Goal: Check status: Check status

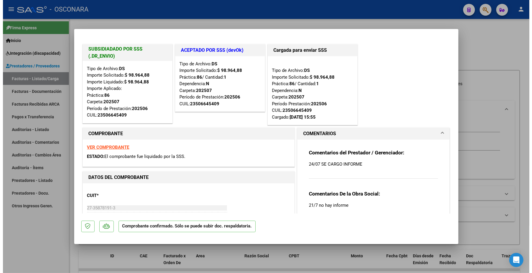
scroll to position [74, 0]
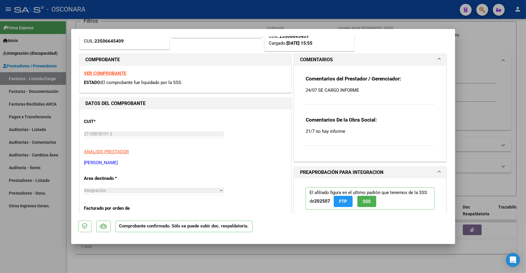
type input "$ 0,00"
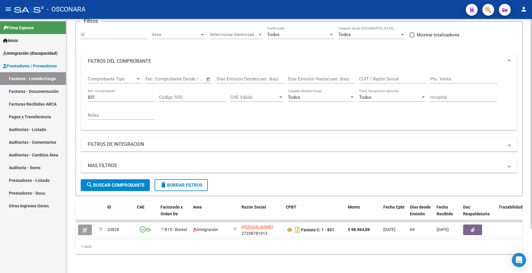
drag, startPoint x: 105, startPoint y: 95, endPoint x: 100, endPoint y: 91, distance: 6.6
click at [102, 93] on div "831 Nro. Comprobante" at bounding box center [121, 95] width 67 height 13
drag, startPoint x: 99, startPoint y: 90, endPoint x: 86, endPoint y: 91, distance: 13.0
click at [86, 91] on div "Comprobante Tipo Comprobante Tipo Fecha inicio – Fecha fin Fec. Comprobante Des…" at bounding box center [299, 100] width 436 height 59
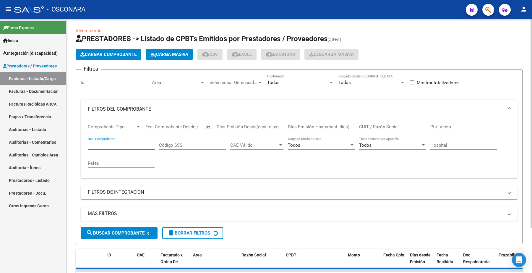
scroll to position [0, 0]
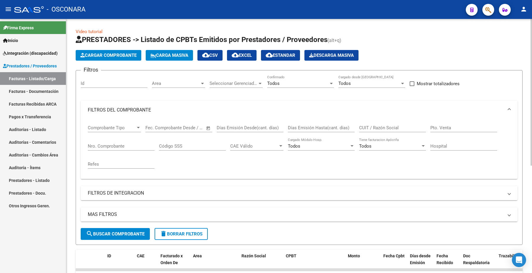
drag, startPoint x: 376, startPoint y: 123, endPoint x: 363, endPoint y: 129, distance: 14.4
paste input "27390102963"
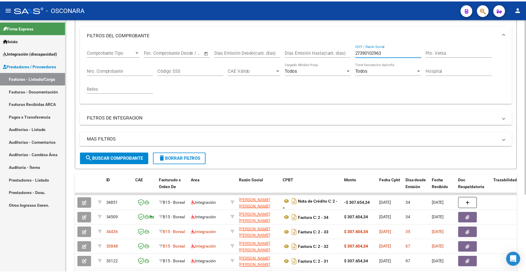
scroll to position [112, 0]
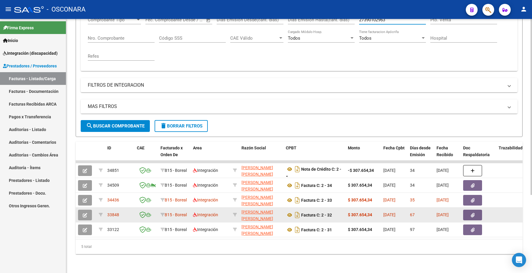
type input "27390102963"
click at [86, 213] on icon "button" at bounding box center [85, 215] width 4 height 4
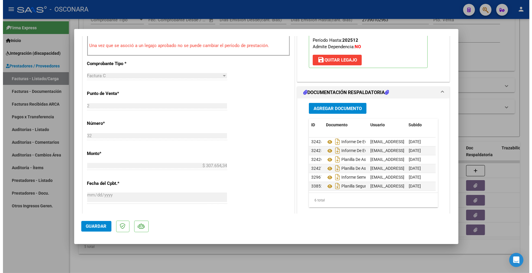
scroll to position [0, 0]
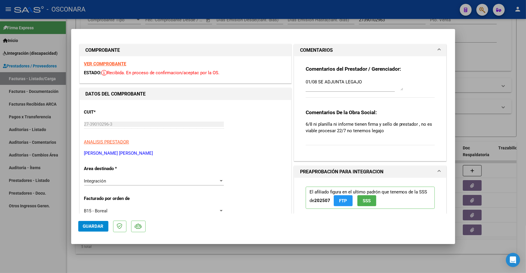
click at [105, 62] on strong "VER COMPROBANTE" at bounding box center [105, 63] width 42 height 5
type input "$ 0,00"
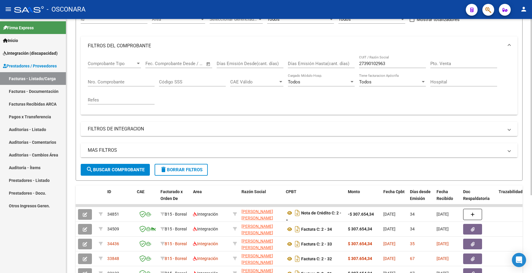
scroll to position [1, 0]
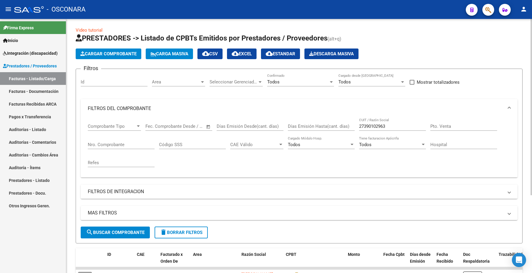
click at [389, 126] on input "27390102963" at bounding box center [392, 125] width 67 height 5
drag, startPoint x: 388, startPoint y: 126, endPoint x: 337, endPoint y: 132, distance: 50.8
click at [338, 132] on div "Comprobante Tipo Comprobante Tipo Fecha inicio – Fecha fin Fec. Comprobante Des…" at bounding box center [299, 145] width 422 height 55
paste input "206554652"
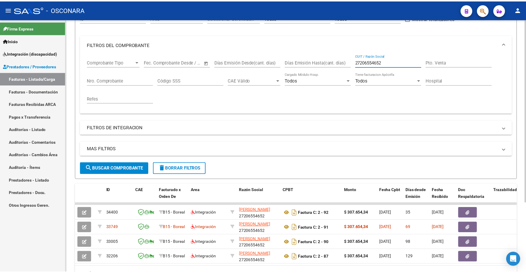
scroll to position [75, 0]
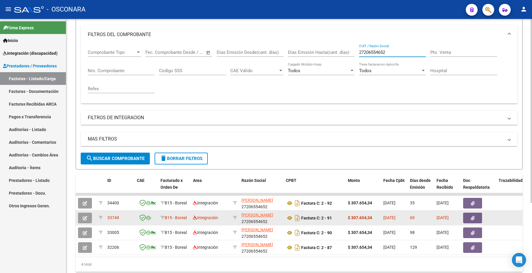
type input "27206554652"
click at [83, 216] on icon "button" at bounding box center [85, 218] width 4 height 4
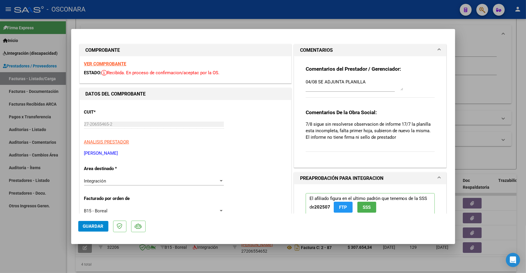
click at [118, 64] on strong "VER COMPROBANTE" at bounding box center [105, 63] width 42 height 5
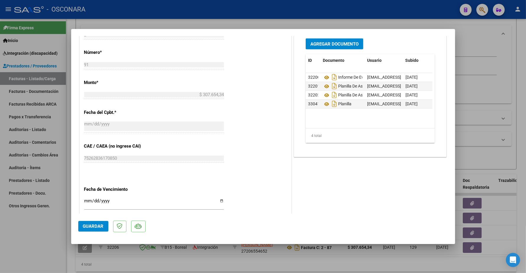
scroll to position [295, 0]
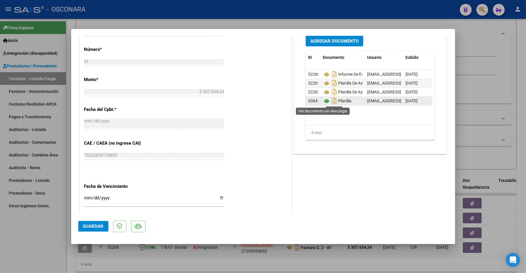
click at [323, 100] on icon at bounding box center [327, 100] width 8 height 7
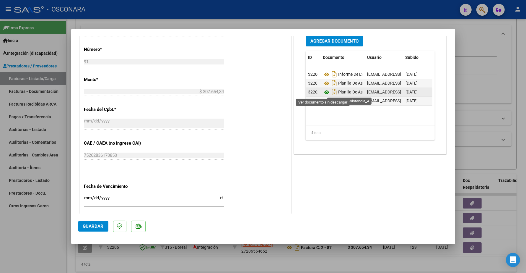
click at [324, 91] on icon at bounding box center [327, 92] width 8 height 7
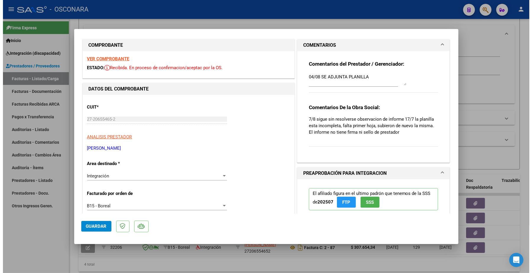
scroll to position [0, 0]
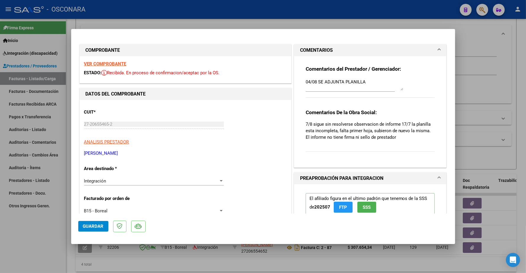
type input "$ 0,00"
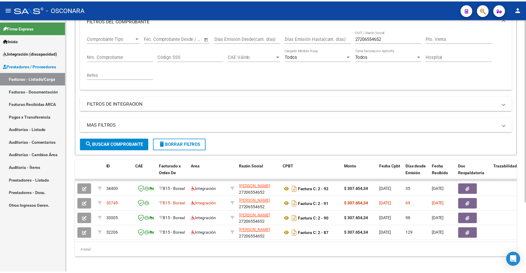
scroll to position [97, 0]
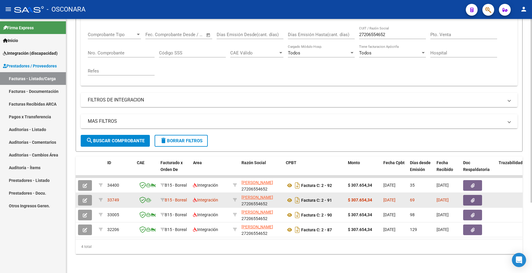
click at [85, 198] on icon "button" at bounding box center [85, 200] width 4 height 4
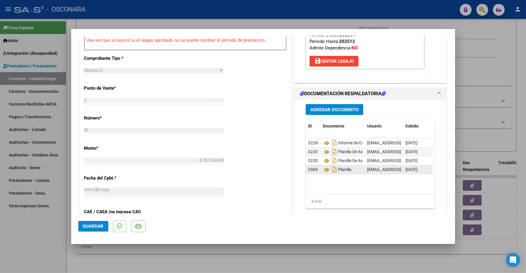
scroll to position [258, 0]
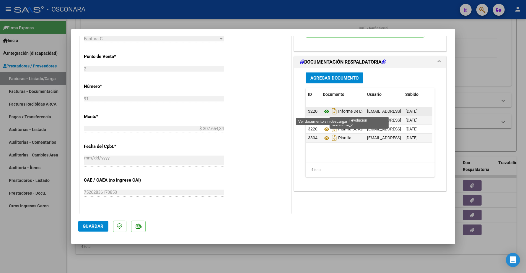
click at [323, 113] on icon at bounding box center [327, 111] width 8 height 7
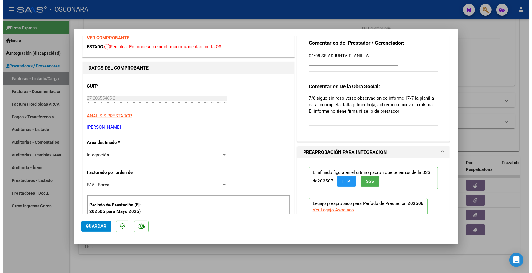
scroll to position [0, 0]
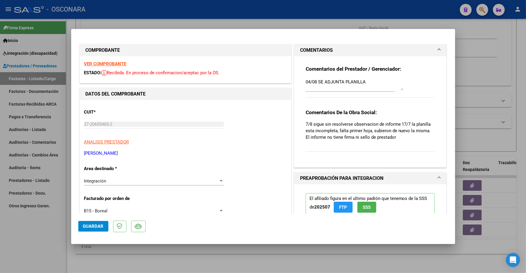
type input "$ 0,00"
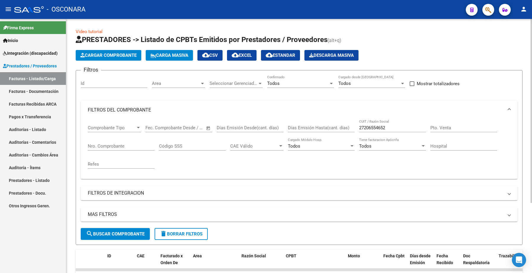
click at [390, 128] on input "27206554652" at bounding box center [392, 127] width 67 height 5
type input "2"
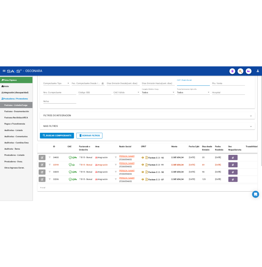
scroll to position [97, 0]
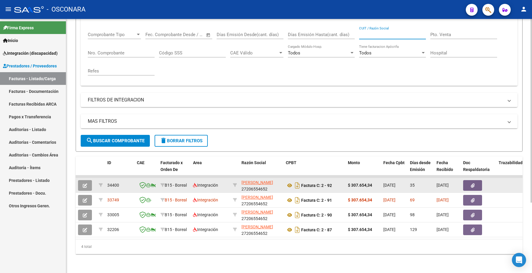
click at [88, 181] on button "button" at bounding box center [85, 185] width 14 height 11
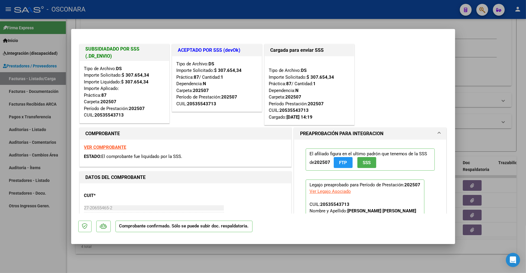
type input "$ 0,00"
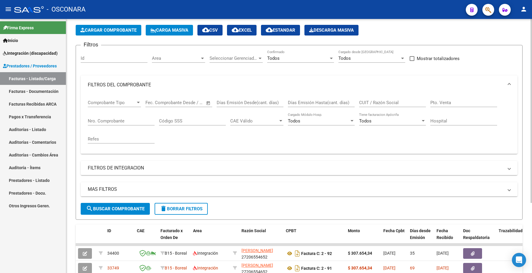
scroll to position [24, 0]
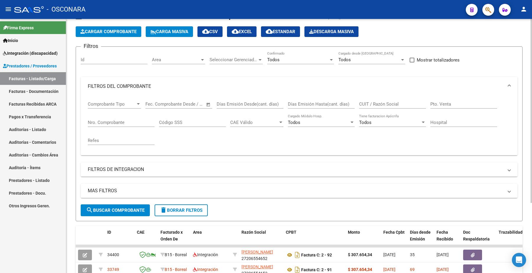
click at [374, 103] on input "CUIT / Razón Social" at bounding box center [392, 103] width 67 height 5
paste input "27306349169"
type input "27306349169"
click at [113, 123] on input "Nro. Comprobante" at bounding box center [121, 122] width 67 height 5
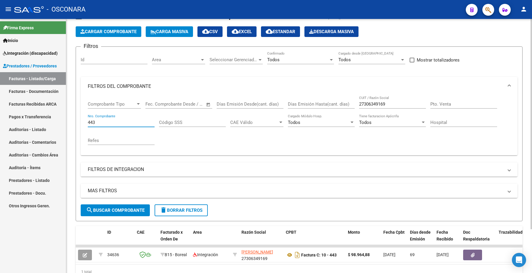
scroll to position [53, 0]
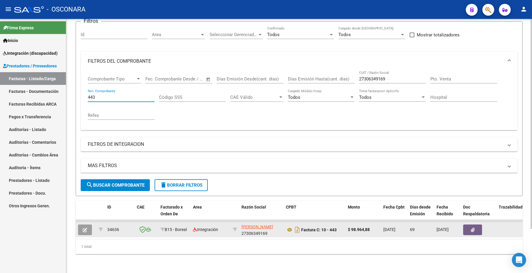
type input "443"
click at [83, 227] on icon "button" at bounding box center [85, 229] width 4 height 4
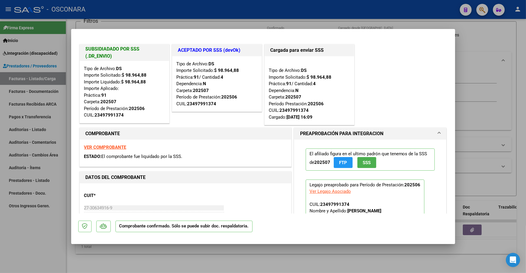
type input "$ 0,00"
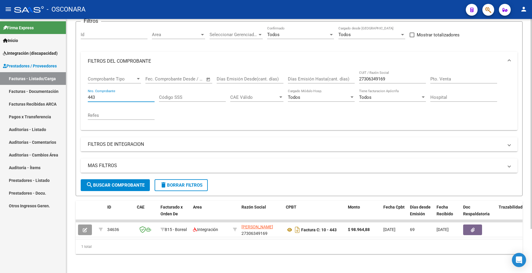
click at [96, 94] on input "443" at bounding box center [121, 96] width 67 height 5
type input "4"
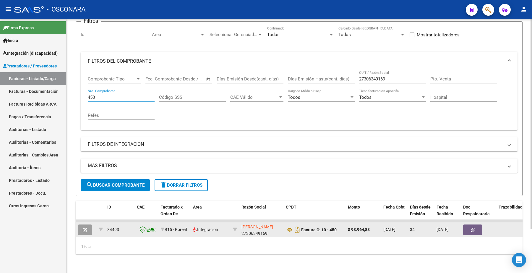
type input "450"
click at [86, 227] on icon "button" at bounding box center [85, 229] width 4 height 4
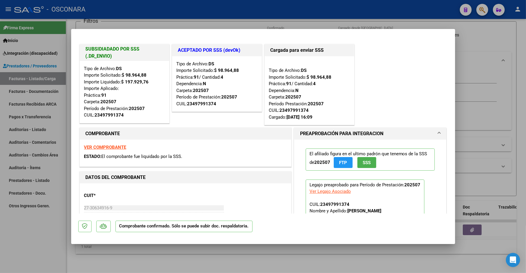
type input "$ 0,00"
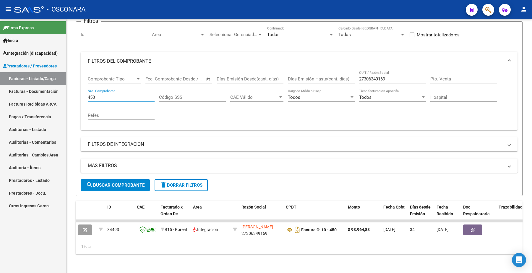
drag, startPoint x: 77, startPoint y: 91, endPoint x: 58, endPoint y: 89, distance: 18.9
click at [61, 90] on mat-sidenav-container "Firma Express Inicio Instructivos Contacto OS Integración (discapacidad) Certif…" at bounding box center [266, 146] width 532 height 254
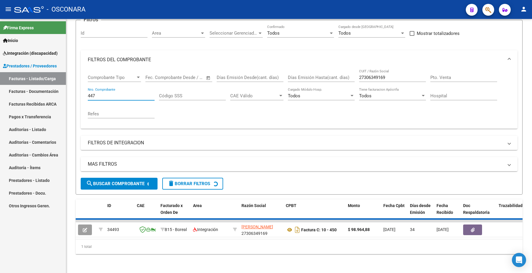
scroll to position [43, 0]
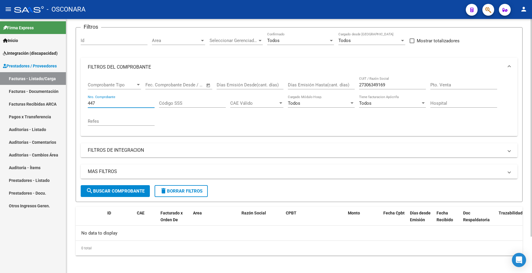
type input "447"
drag, startPoint x: 125, startPoint y: 194, endPoint x: 123, endPoint y: 191, distance: 3.6
click at [125, 194] on button "search Buscar Comprobante" at bounding box center [115, 191] width 69 height 12
drag, startPoint x: 105, startPoint y: 103, endPoint x: 63, endPoint y: 86, distance: 44.9
click at [66, 96] on mat-sidenav-container "Firma Express Inicio Instructivos Contacto OS Integración (discapacidad) Certif…" at bounding box center [266, 146] width 532 height 254
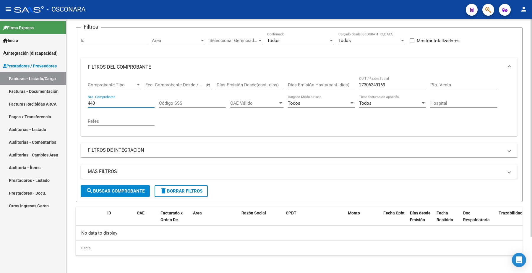
type input "443"
click at [123, 188] on span "search Buscar Comprobante" at bounding box center [115, 190] width 58 height 5
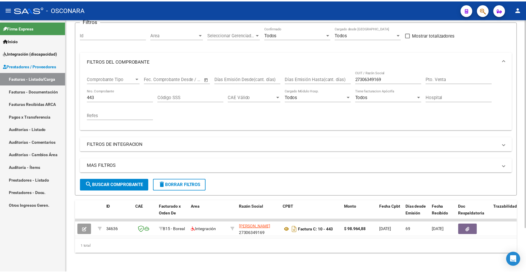
scroll to position [53, 0]
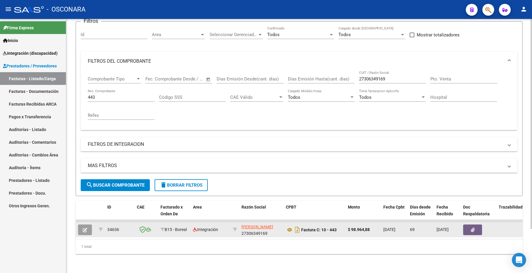
click at [87, 225] on button "button" at bounding box center [85, 229] width 14 height 11
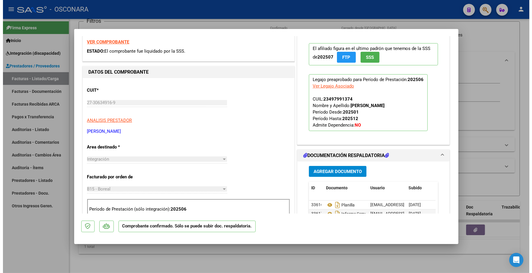
scroll to position [0, 0]
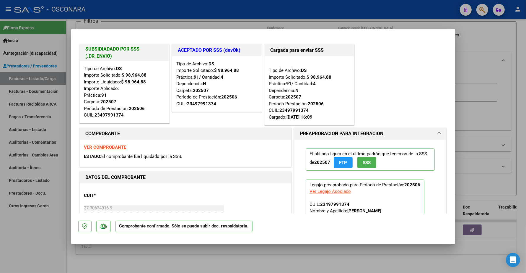
click at [505, 57] on div at bounding box center [263, 136] width 526 height 273
type input "$ 0,00"
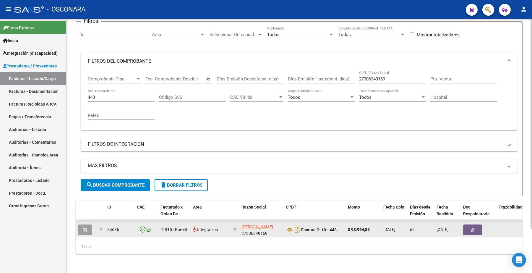
click at [89, 224] on button "button" at bounding box center [85, 229] width 14 height 11
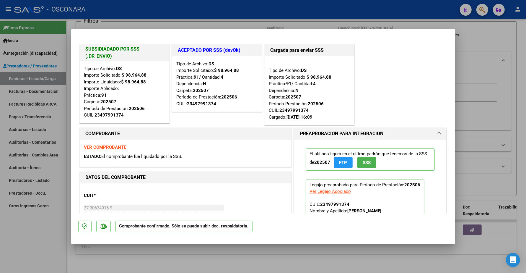
type input "$ 0,00"
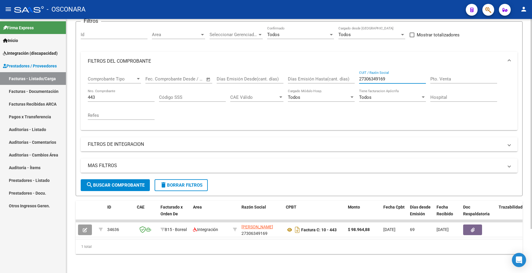
drag, startPoint x: 389, startPoint y: 76, endPoint x: 353, endPoint y: 83, distance: 36.5
click at [353, 83] on div "Comprobante Tipo Comprobante Tipo Fecha inicio – Fecha fin Fec. Comprobante Des…" at bounding box center [299, 98] width 422 height 55
paste input "27390102963"
type input "27390102963"
drag, startPoint x: 97, startPoint y: 90, endPoint x: 70, endPoint y: 93, distance: 27.6
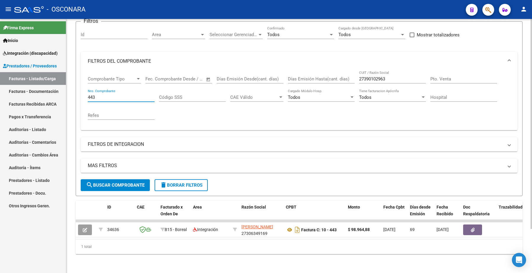
click at [70, 93] on div "Video tutorial PRESTADORES -> Listado de CPBTs Emitidos por Prestadores / Prove…" at bounding box center [298, 121] width 465 height 302
click at [316, 125] on div "Filtros Id Area Area Seleccionar Gerenciador Seleccionar Gerenciador Todos Conf…" at bounding box center [299, 102] width 436 height 153
click at [462, 179] on form "Filtros Id Area Area Seleccionar Gerenciador Seleccionar Gerenciador Todos Conf…" at bounding box center [299, 108] width 446 height 175
click at [123, 179] on button "search Buscar Comprobante" at bounding box center [115, 185] width 69 height 12
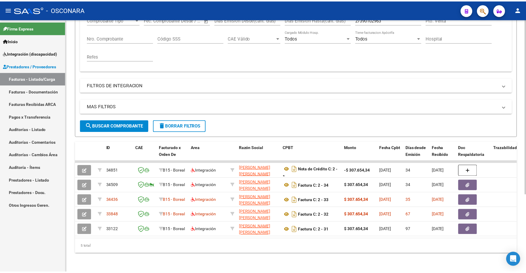
scroll to position [112, 0]
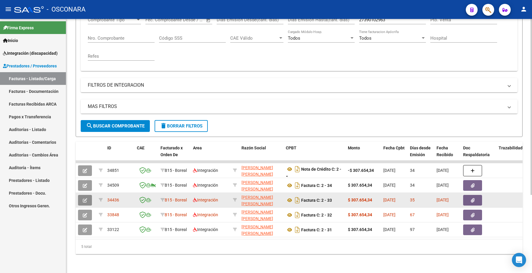
click at [87, 198] on icon "button" at bounding box center [85, 200] width 4 height 4
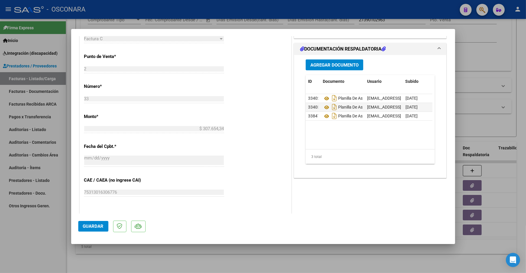
scroll to position [295, 0]
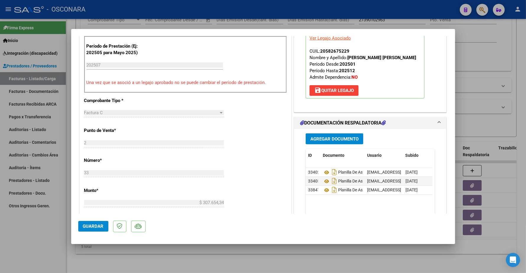
type input "$ 0,00"
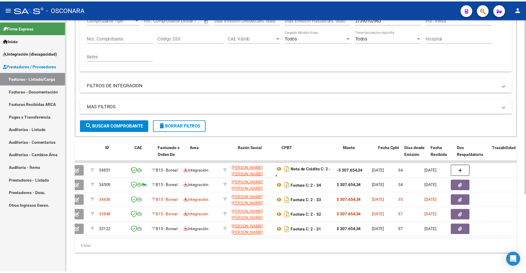
scroll to position [0, 0]
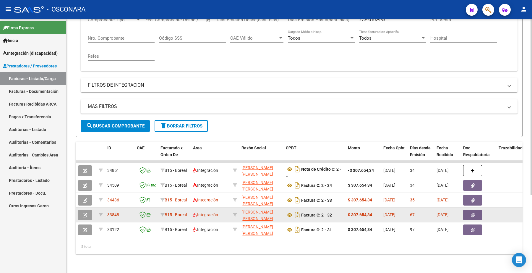
click at [80, 209] on button "button" at bounding box center [85, 214] width 14 height 11
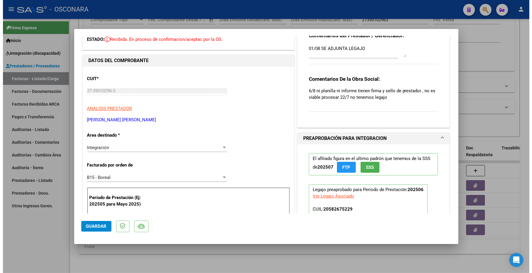
scroll to position [37, 0]
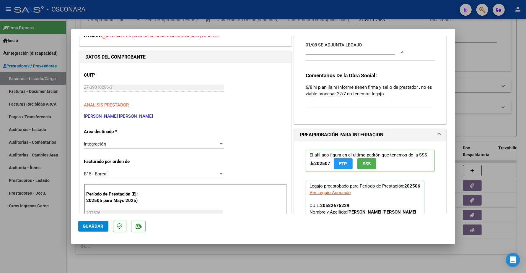
type input "$ 0,00"
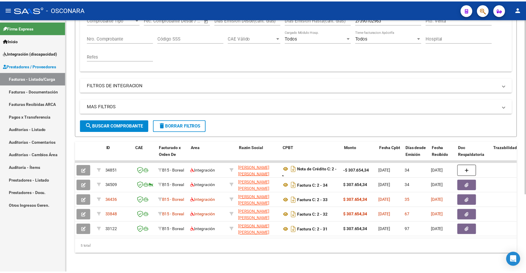
scroll to position [0, 0]
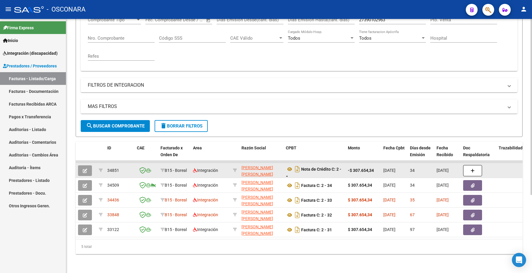
click at [81, 166] on button "button" at bounding box center [85, 170] width 14 height 11
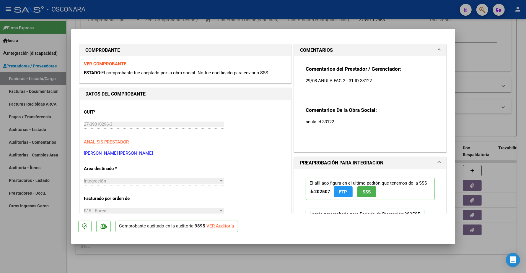
click at [111, 64] on strong "VER COMPROBANTE" at bounding box center [105, 63] width 42 height 5
type input "$ 0,00"
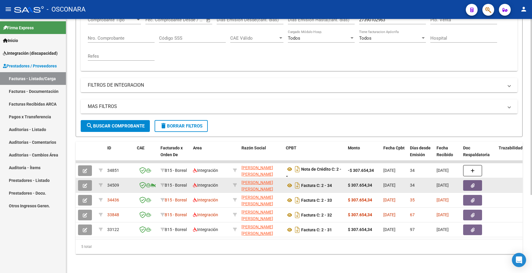
click at [88, 180] on button "button" at bounding box center [85, 185] width 14 height 11
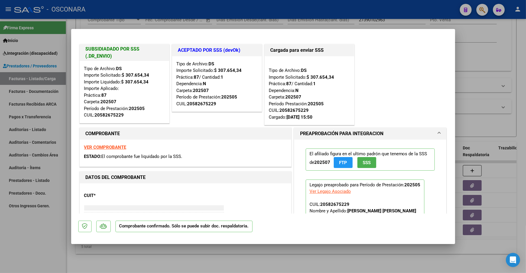
type input "$ 0,00"
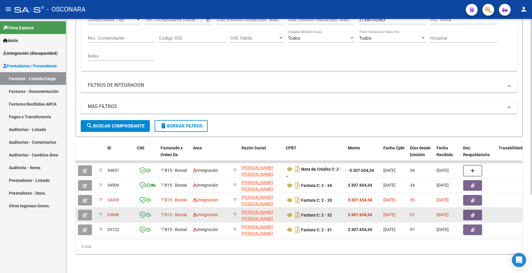
click at [85, 213] on icon "button" at bounding box center [85, 215] width 4 height 4
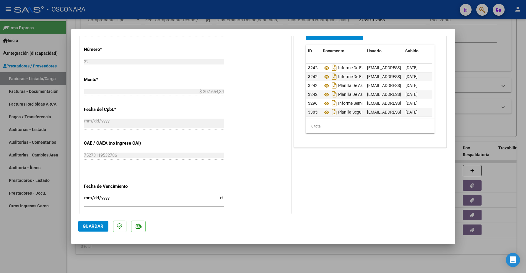
scroll to position [6, 0]
click at [324, 109] on icon at bounding box center [327, 112] width 8 height 7
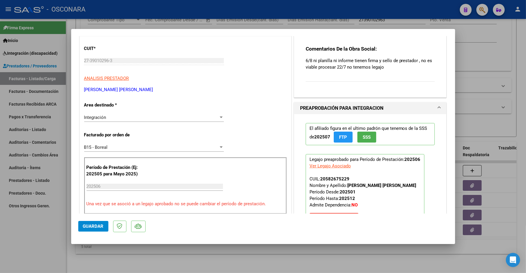
scroll to position [74, 0]
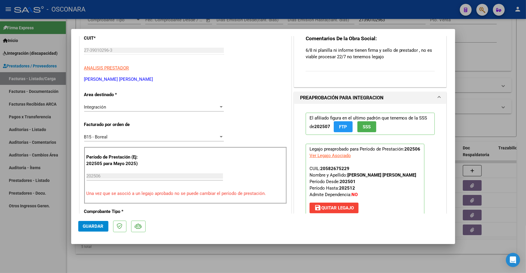
type input "$ 0,00"
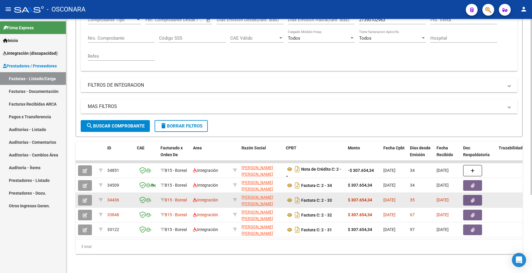
click at [88, 196] on button "button" at bounding box center [85, 200] width 14 height 11
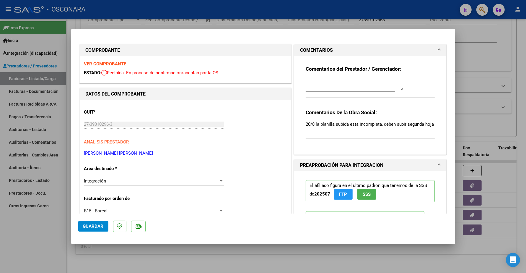
click at [110, 63] on strong "VER COMPROBANTE" at bounding box center [105, 63] width 42 height 5
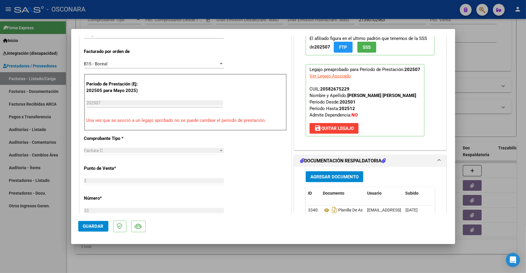
scroll to position [185, 0]
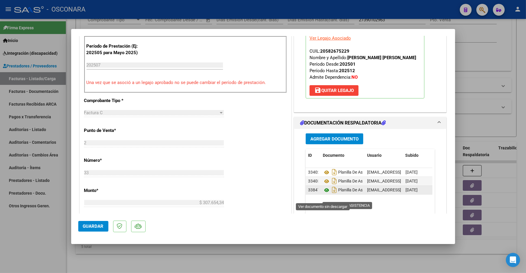
click at [323, 193] on icon at bounding box center [327, 189] width 8 height 7
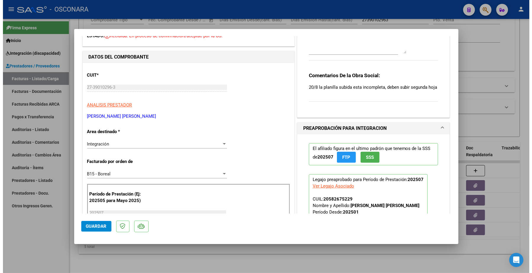
scroll to position [0, 0]
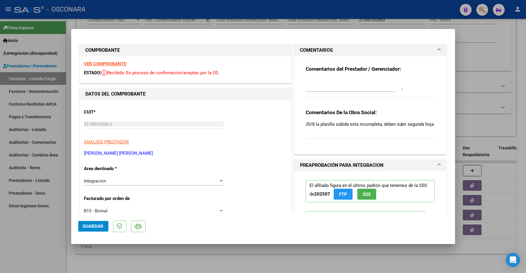
type input "$ 0,00"
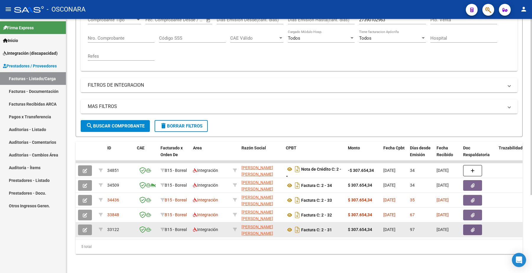
click at [84, 227] on icon "button" at bounding box center [85, 229] width 4 height 4
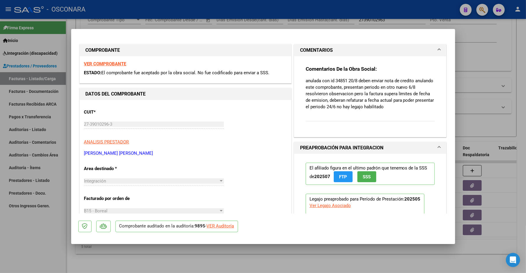
type input "$ 0,00"
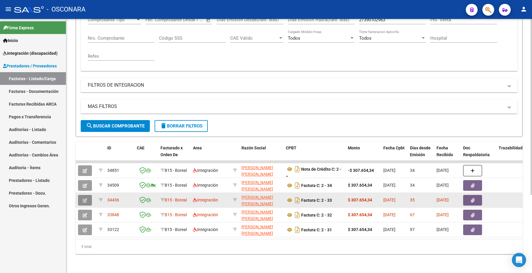
click at [86, 198] on icon "button" at bounding box center [85, 200] width 4 height 4
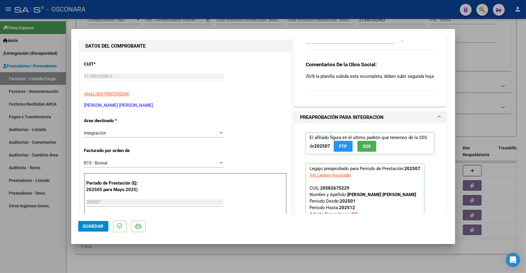
scroll to position [185, 0]
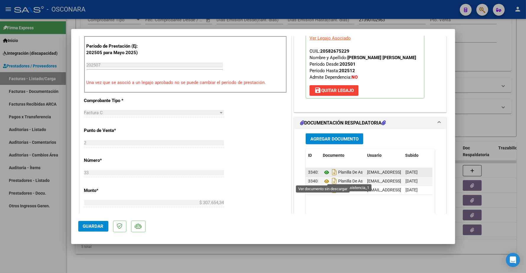
click at [324, 176] on icon at bounding box center [327, 172] width 8 height 7
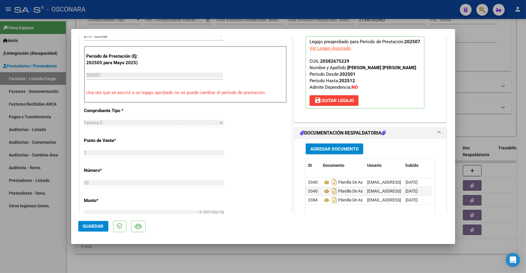
scroll to position [221, 0]
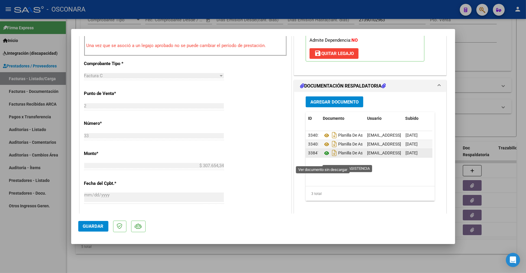
click at [323, 156] on icon at bounding box center [327, 152] width 8 height 7
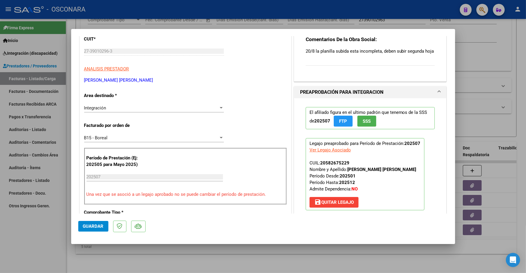
scroll to position [2, 0]
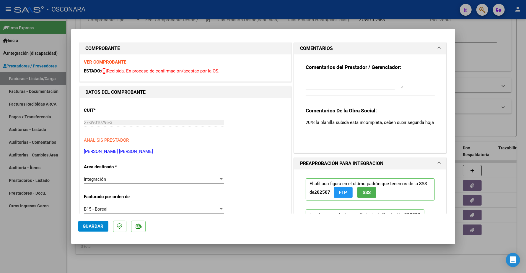
type input "$ 0,00"
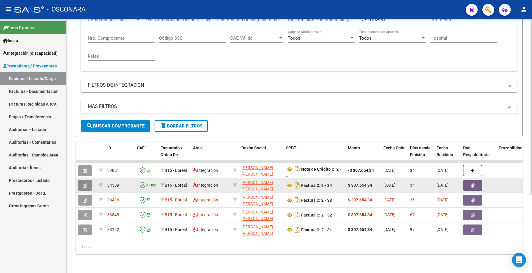
click at [89, 180] on button "button" at bounding box center [85, 185] width 14 height 11
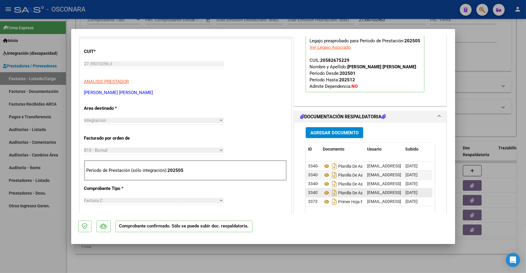
scroll to position [185, 0]
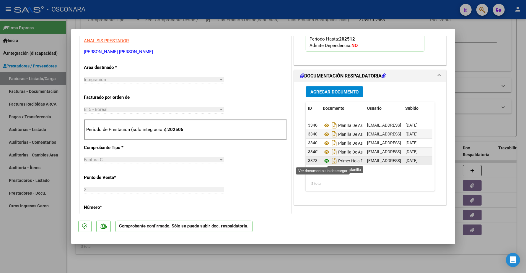
click at [324, 161] on icon at bounding box center [327, 160] width 8 height 7
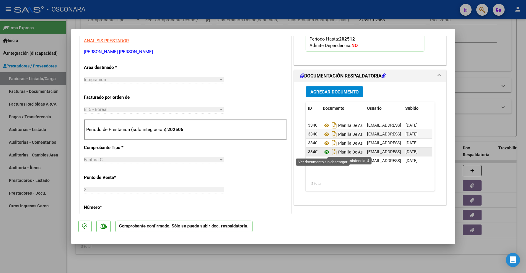
click at [325, 152] on icon at bounding box center [327, 151] width 8 height 7
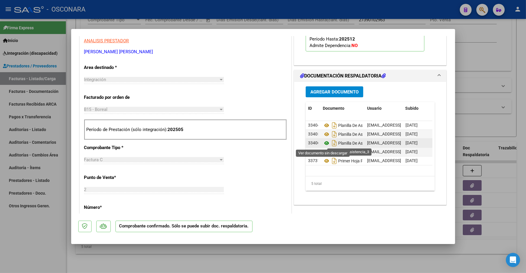
click at [323, 145] on icon at bounding box center [327, 142] width 8 height 7
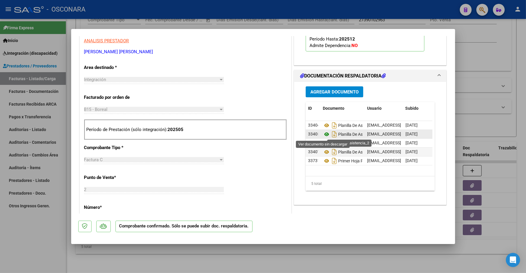
click at [323, 133] on icon at bounding box center [327, 134] width 8 height 7
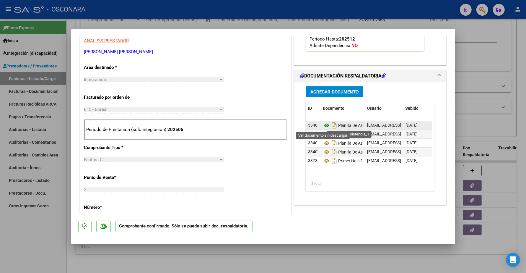
click at [323, 125] on icon at bounding box center [327, 125] width 8 height 7
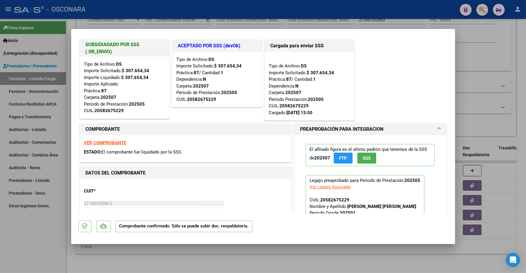
scroll to position [0, 0]
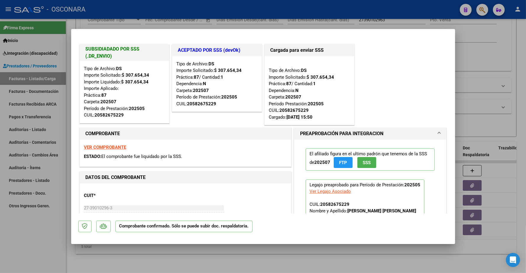
type input "$ 0,00"
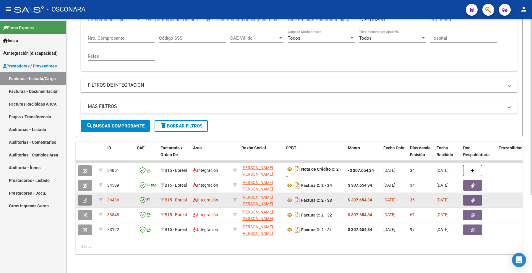
click at [87, 195] on button "button" at bounding box center [85, 200] width 14 height 11
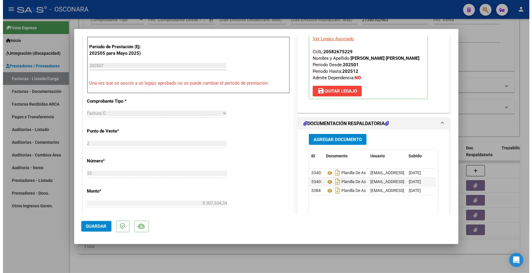
scroll to position [185, 0]
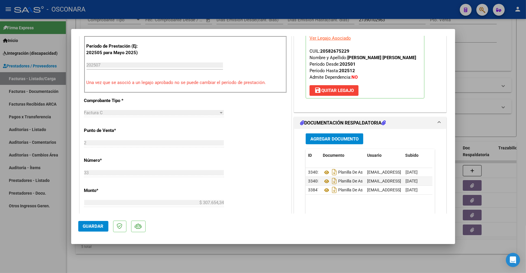
type input "$ 0,00"
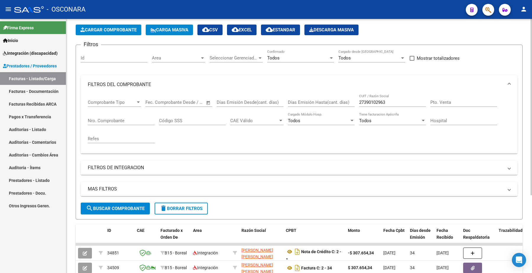
scroll to position [0, 0]
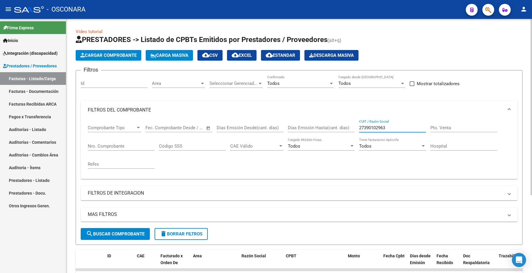
drag, startPoint x: 396, startPoint y: 127, endPoint x: 345, endPoint y: 129, distance: 51.1
click at [345, 129] on div "Comprobante Tipo Comprobante Tipo Fecha inicio – Fecha fin Fec. Comprobante Des…" at bounding box center [299, 146] width 422 height 55
paste input "14548065"
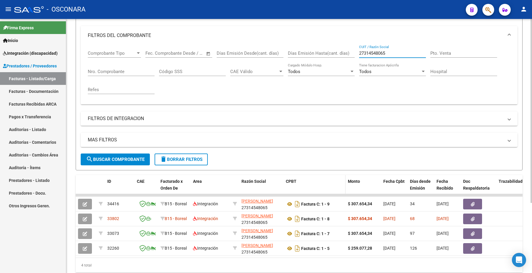
scroll to position [97, 0]
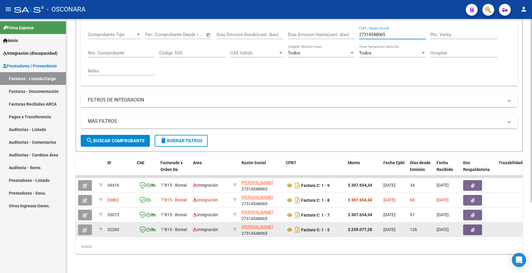
type input "27314548065"
click at [88, 224] on button "button" at bounding box center [85, 229] width 14 height 11
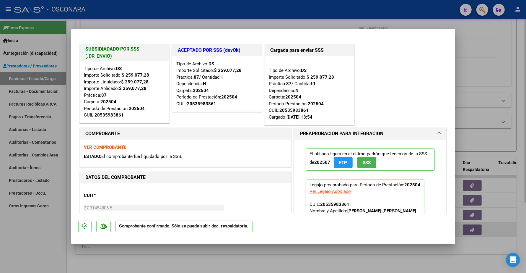
type input "$ 0,00"
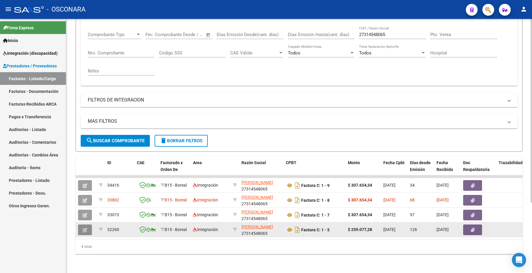
click at [87, 224] on button "button" at bounding box center [85, 229] width 14 height 11
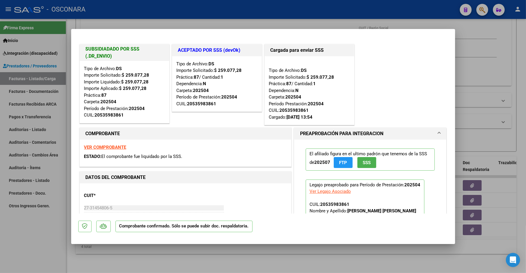
type input "$ 0,00"
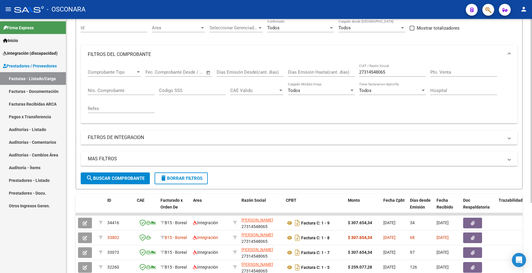
scroll to position [0, 0]
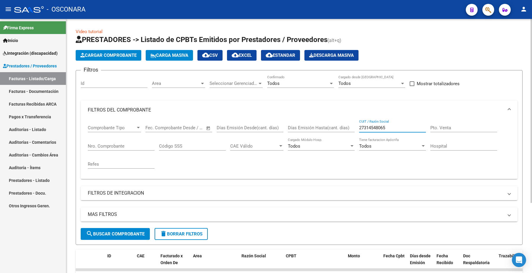
drag, startPoint x: 396, startPoint y: 125, endPoint x: 288, endPoint y: 121, distance: 108.1
click at [292, 128] on div "Comprobante Tipo Comprobante Tipo Fecha inicio – Fecha fin Fec. Comprobante Des…" at bounding box center [299, 146] width 422 height 55
paste input "06349169"
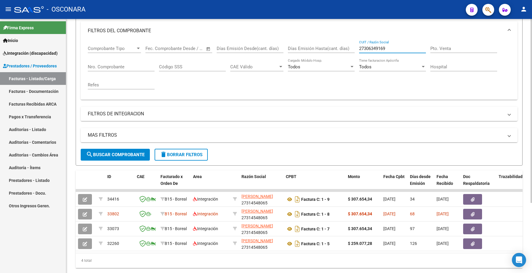
scroll to position [97, 0]
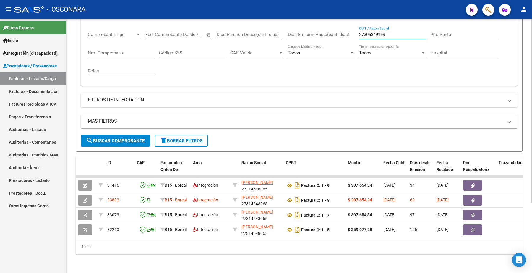
type input "27306349169"
click at [129, 138] on span "search Buscar Comprobante" at bounding box center [115, 140] width 58 height 5
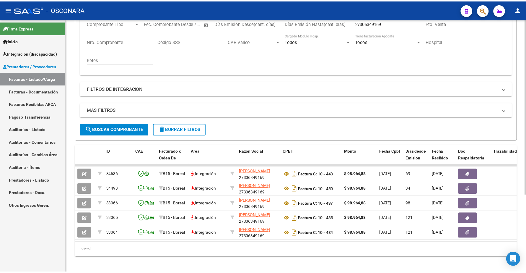
scroll to position [112, 0]
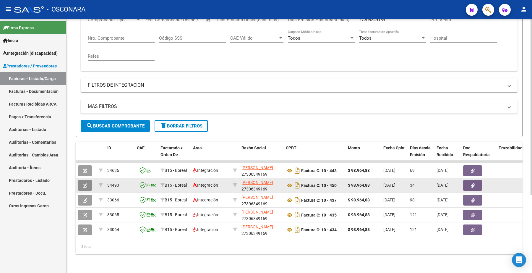
click at [86, 183] on icon "button" at bounding box center [85, 185] width 4 height 4
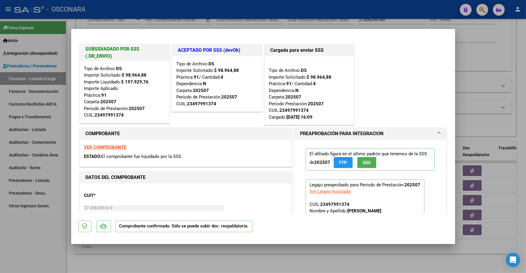
type input "$ 0,00"
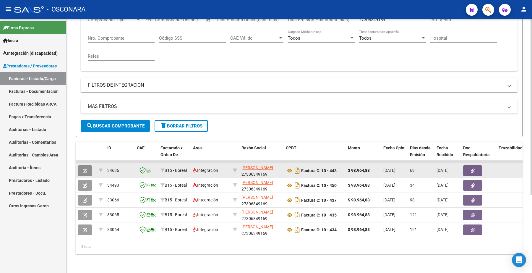
click at [80, 165] on button "button" at bounding box center [85, 170] width 14 height 11
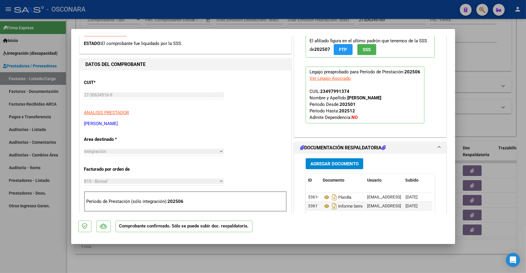
scroll to position [148, 0]
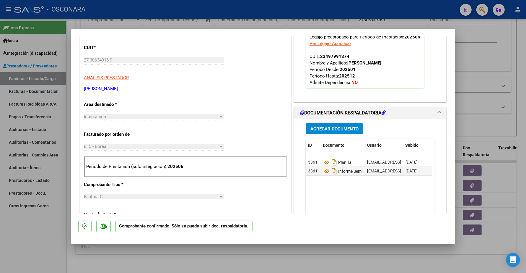
type input "$ 0,00"
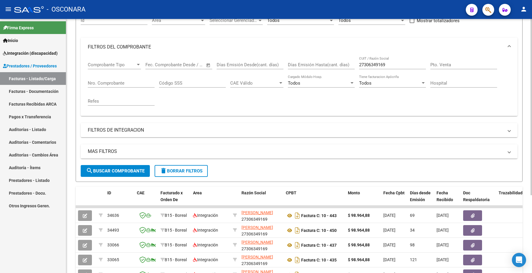
scroll to position [0, 0]
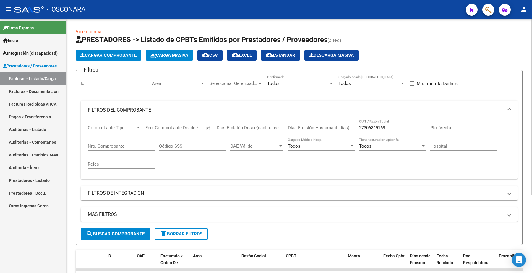
click at [224, 86] on div "Seleccionar Gerenciador Seleccionar Gerenciador" at bounding box center [235, 81] width 53 height 13
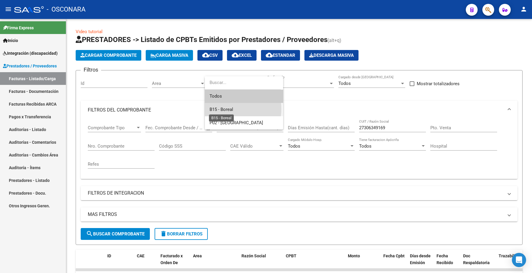
click at [224, 109] on span "B15 - Boreal" at bounding box center [221, 109] width 24 height 5
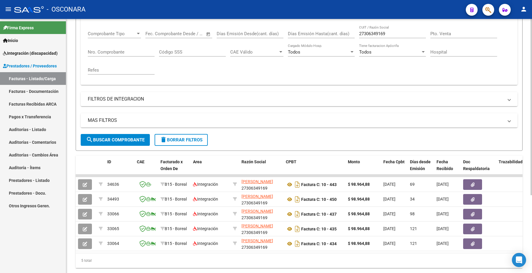
scroll to position [111, 0]
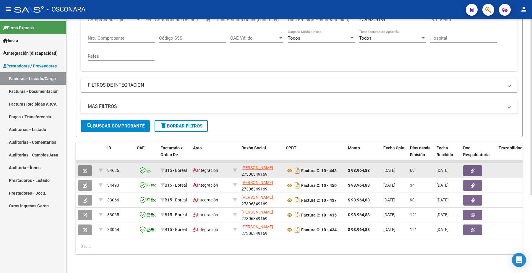
click at [87, 168] on icon "button" at bounding box center [85, 170] width 4 height 4
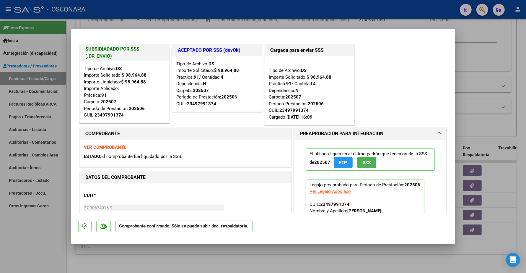
type input "$ 0,00"
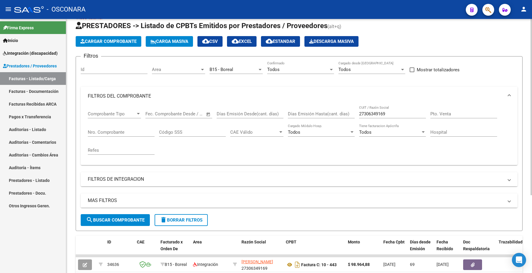
scroll to position [0, 0]
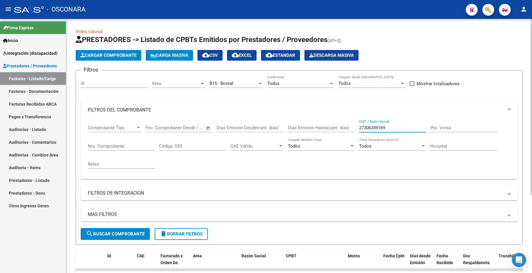
drag, startPoint x: 400, startPoint y: 125, endPoint x: 344, endPoint y: 131, distance: 55.5
click at [345, 131] on div "Comprobante Tipo Comprobante Tipo Fecha inicio – Fecha fin Fec. Comprobante Des…" at bounding box center [299, 146] width 422 height 55
paste input "90102963"
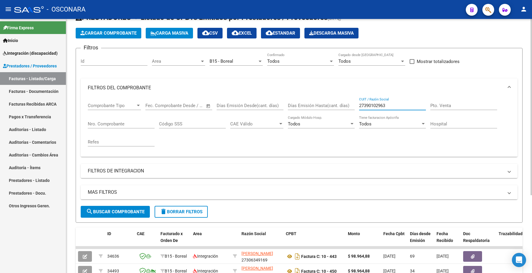
scroll to position [37, 0]
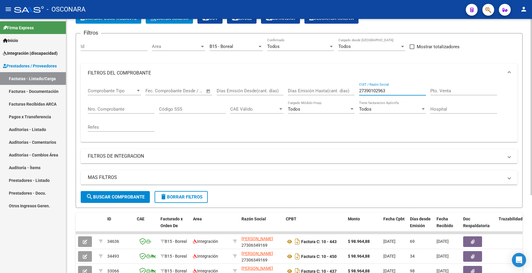
type input "27390102963"
click at [139, 194] on span "search Buscar Comprobante" at bounding box center [115, 196] width 58 height 5
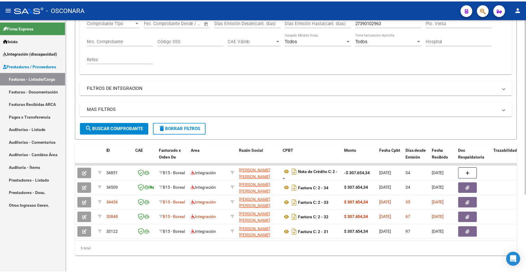
scroll to position [111, 0]
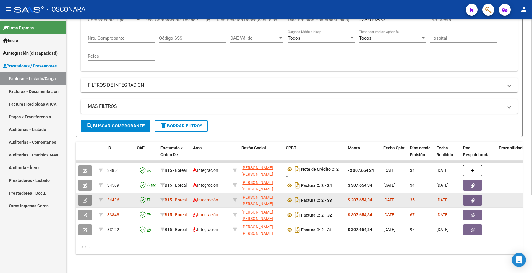
click at [90, 195] on button "button" at bounding box center [85, 200] width 14 height 11
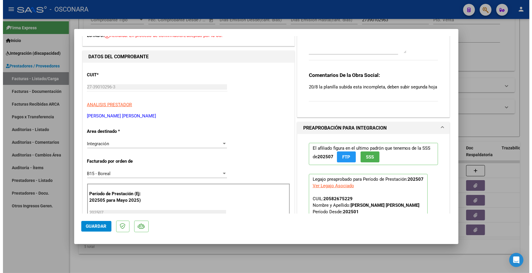
scroll to position [0, 0]
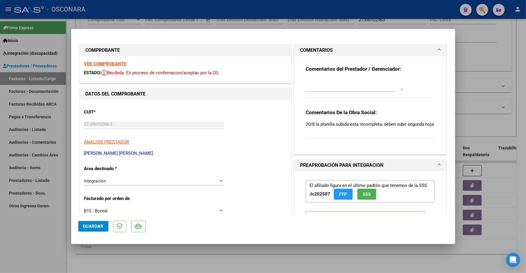
type input "$ 0,00"
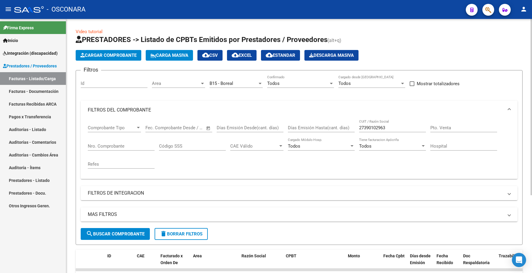
drag, startPoint x: 389, startPoint y: 127, endPoint x: 322, endPoint y: 122, distance: 67.6
click at [325, 123] on div "Comprobante Tipo Comprobante Tipo Fecha inicio – Fecha fin Fec. Comprobante Des…" at bounding box center [299, 146] width 422 height 55
paste input "59"
type input "259"
drag, startPoint x: 376, startPoint y: 125, endPoint x: 352, endPoint y: 130, distance: 23.8
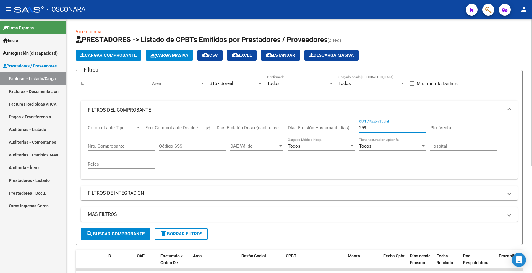
click at [352, 130] on div "Comprobante Tipo Comprobante Tipo Fecha inicio – Fecha fin Fec. Comprobante Des…" at bounding box center [299, 146] width 422 height 55
click at [102, 142] on div "Nro. Comprobante" at bounding box center [121, 144] width 67 height 13
paste input "259"
type input "259"
click at [123, 229] on button "search Buscar Comprobante" at bounding box center [115, 234] width 69 height 12
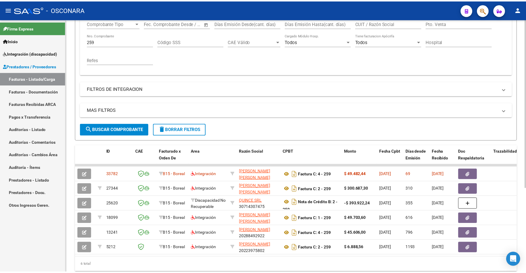
scroll to position [111, 0]
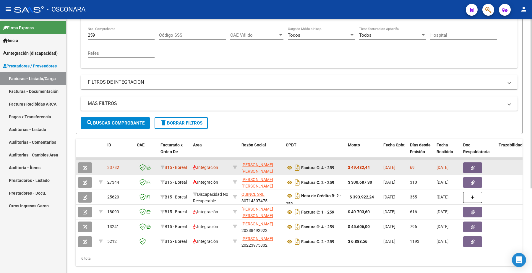
click at [91, 168] on button "button" at bounding box center [85, 167] width 14 height 11
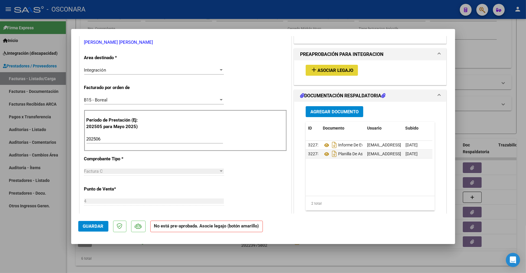
click at [327, 69] on span "Asociar Legajo" at bounding box center [335, 70] width 36 height 5
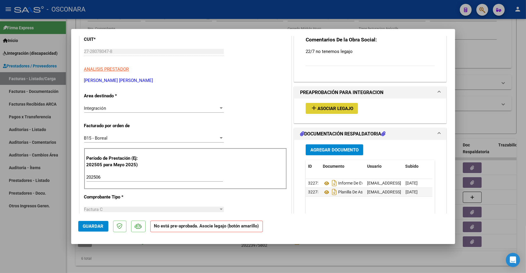
scroll to position [0, 0]
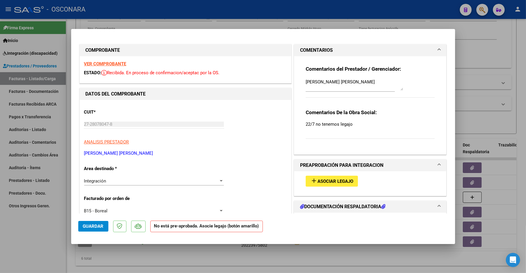
click at [120, 66] on strong "VER COMPROBANTE" at bounding box center [105, 63] width 42 height 5
type input "$ 0,00"
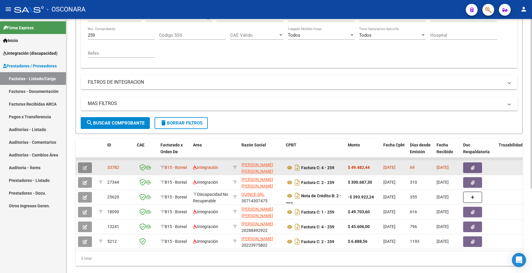
click at [87, 165] on icon "button" at bounding box center [85, 167] width 4 height 4
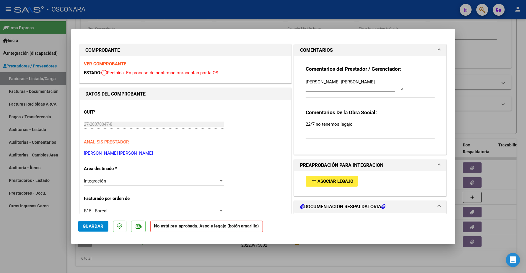
type input "$ 0,00"
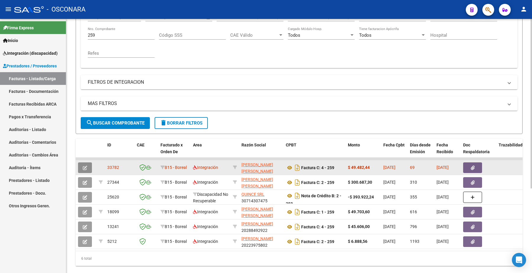
click at [87, 166] on button "button" at bounding box center [85, 167] width 14 height 11
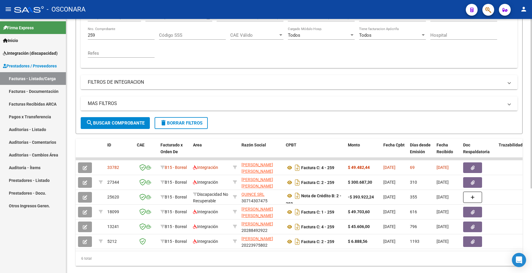
drag, startPoint x: 98, startPoint y: 36, endPoint x: 80, endPoint y: 33, distance: 18.8
click at [80, 33] on form "Filtros Id Area Area B15 - Boreal Seleccionar Gerenciador Todos Confirmado Todo…" at bounding box center [299, 46] width 446 height 175
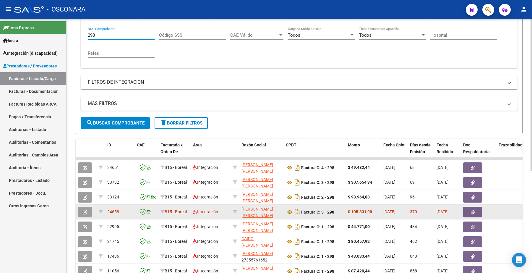
click at [83, 210] on icon "button" at bounding box center [85, 212] width 4 height 4
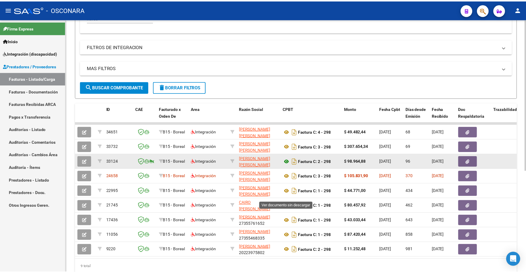
scroll to position [148, 0]
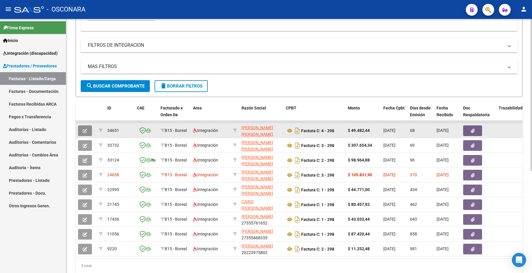
click at [89, 127] on button "button" at bounding box center [85, 130] width 14 height 11
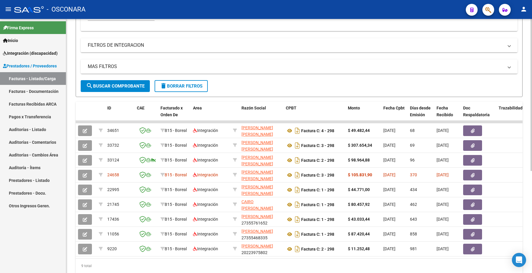
scroll to position [0, 0]
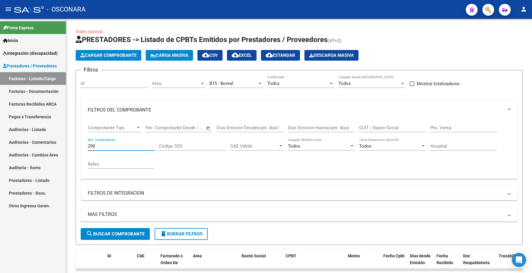
drag, startPoint x: 107, startPoint y: 145, endPoint x: 31, endPoint y: 129, distance: 78.0
click at [39, 139] on mat-sidenav-container "Firma Express Inicio Instructivos Contacto OS Integración (discapacidad) Certif…" at bounding box center [266, 146] width 532 height 254
paste input "59"
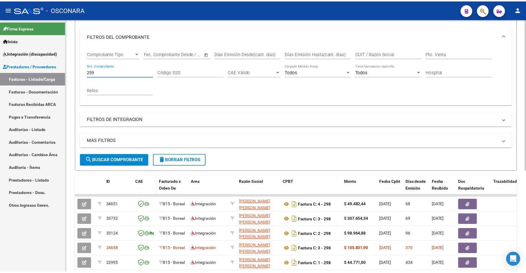
scroll to position [111, 0]
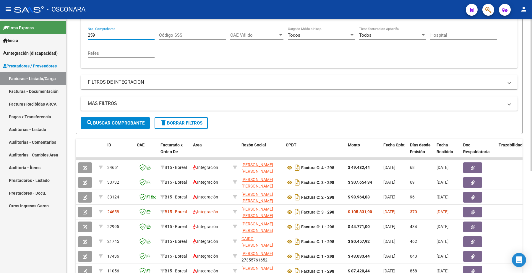
click at [126, 120] on span "search Buscar Comprobante" at bounding box center [115, 122] width 58 height 5
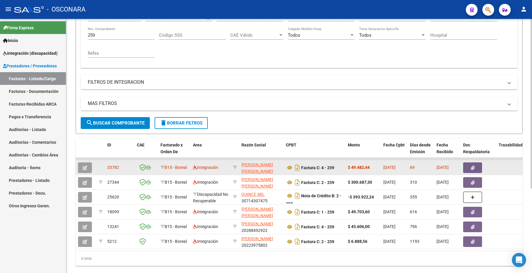
click at [84, 167] on icon "button" at bounding box center [85, 167] width 4 height 4
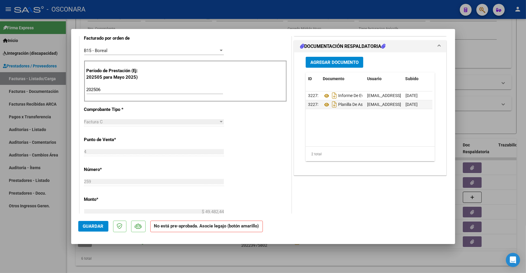
scroll to position [0, 0]
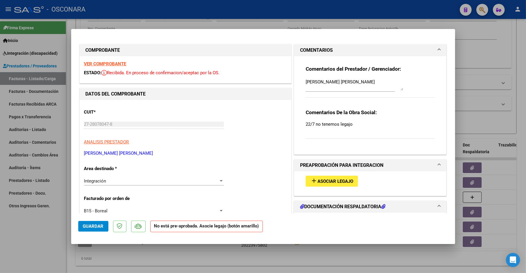
click at [113, 64] on strong "VER COMPROBANTE" at bounding box center [105, 63] width 42 height 5
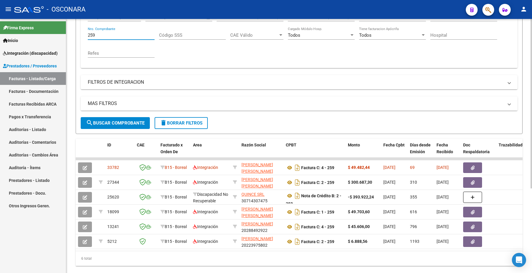
drag, startPoint x: 109, startPoint y: 33, endPoint x: 79, endPoint y: 25, distance: 30.9
click at [78, 37] on form "Filtros Id Area Area B15 - Boreal Seleccionar Gerenciador Todos Confirmado Todo…" at bounding box center [299, 46] width 446 height 175
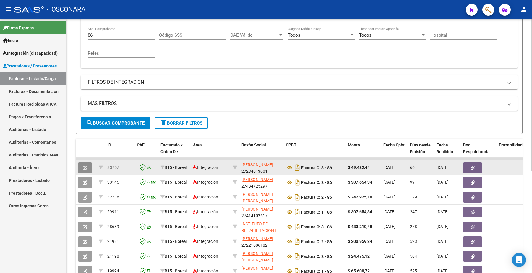
click at [87, 165] on button "button" at bounding box center [85, 167] width 14 height 11
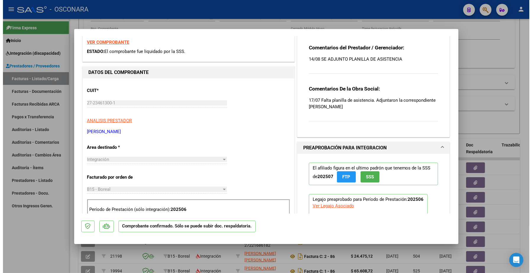
scroll to position [37, 0]
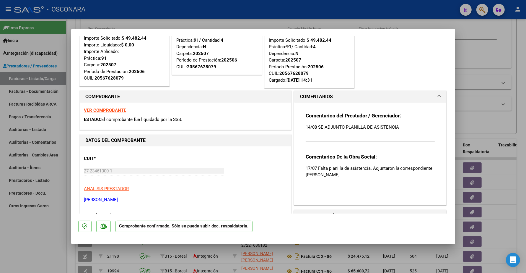
click at [113, 111] on strong "VER COMPROBANTE" at bounding box center [105, 109] width 42 height 5
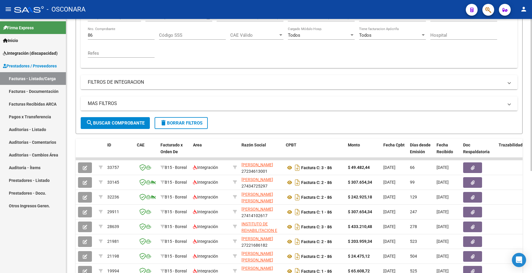
scroll to position [0, 0]
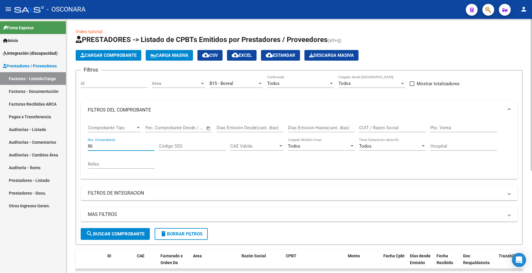
drag, startPoint x: 97, startPoint y: 145, endPoint x: 76, endPoint y: 149, distance: 21.5
click at [76, 149] on form "Filtros Id Area Area B15 - Boreal Seleccionar Gerenciador Todos Confirmado Todo…" at bounding box center [299, 157] width 446 height 175
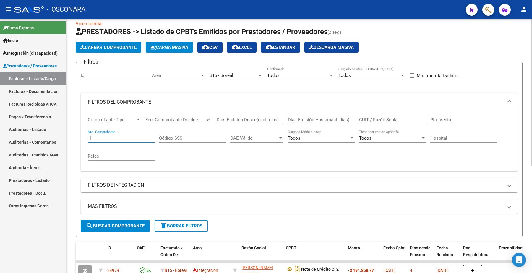
scroll to position [37, 0]
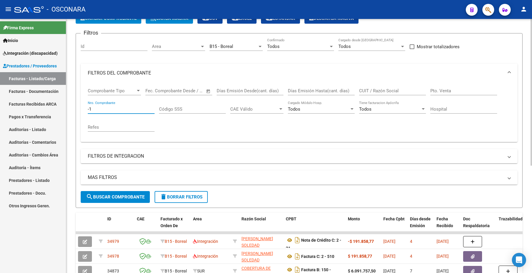
click at [100, 106] on input "-1" at bounding box center [121, 108] width 67 height 5
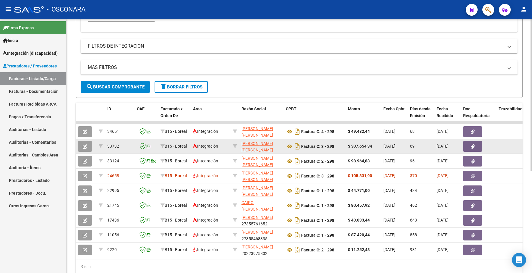
scroll to position [148, 0]
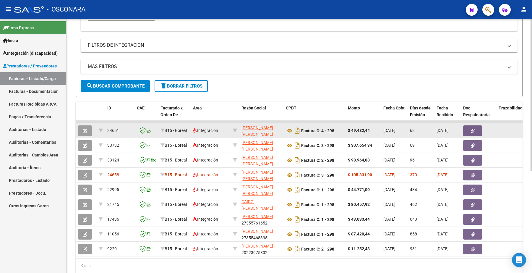
click at [90, 129] on button "button" at bounding box center [85, 130] width 14 height 11
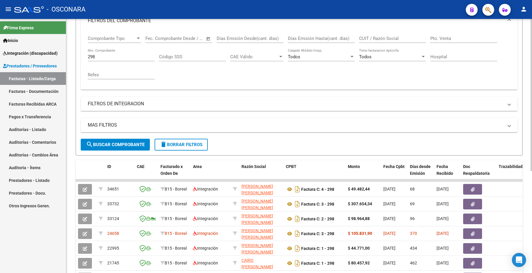
scroll to position [0, 0]
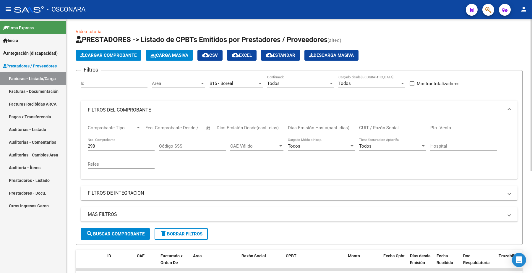
click at [96, 145] on input "298" at bounding box center [121, 145] width 67 height 5
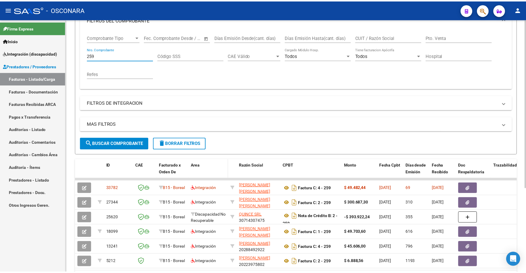
scroll to position [111, 0]
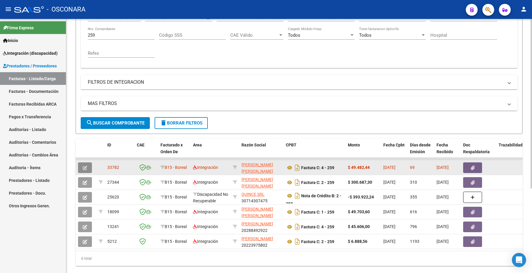
click at [83, 165] on icon "button" at bounding box center [85, 167] width 4 height 4
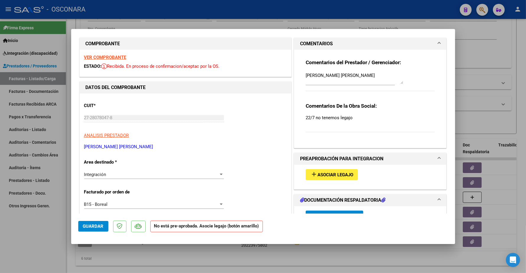
scroll to position [0, 0]
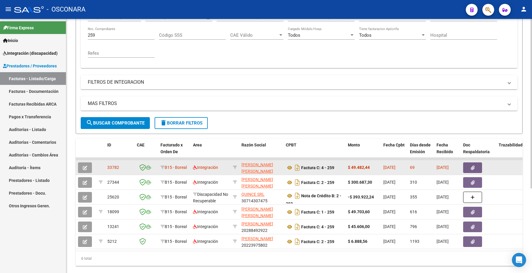
click at [86, 166] on icon "button" at bounding box center [85, 167] width 4 height 4
click at [249, 163] on span "[PERSON_NAME] [PERSON_NAME]" at bounding box center [257, 168] width 32 height 12
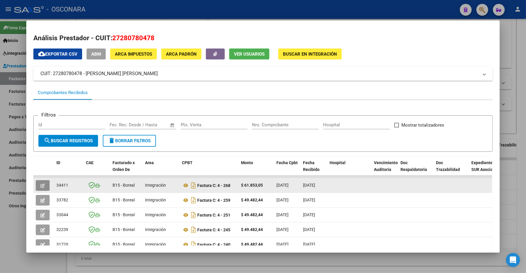
click at [40, 185] on icon "button" at bounding box center [42, 185] width 4 height 4
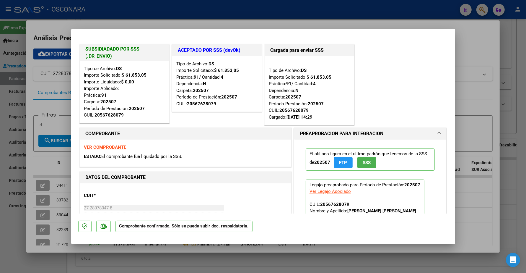
click at [101, 144] on div "VER COMPROBANTE ESTADO: El comprobante fue liquidado por la SSS." at bounding box center [185, 152] width 211 height 27
click at [103, 147] on strong "VER COMPROBANTE" at bounding box center [105, 146] width 42 height 5
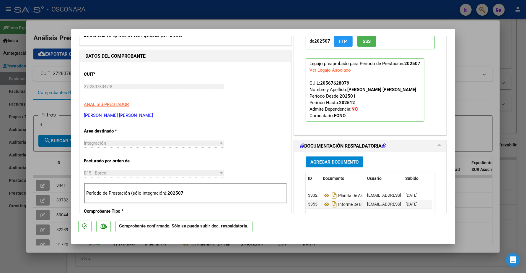
scroll to position [111, 0]
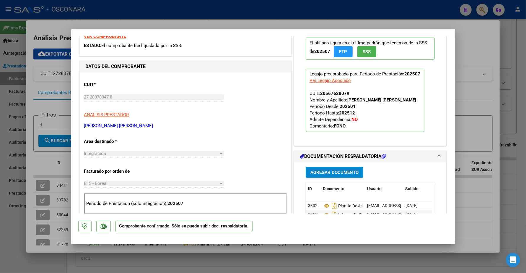
drag, startPoint x: 318, startPoint y: 92, endPoint x: 347, endPoint y: 92, distance: 28.9
click at [347, 92] on p "Legajo preaprobado para Período de Prestación: 202507 Ver Legajo Asociado CUIL:…" at bounding box center [365, 100] width 119 height 63
copy app-link-go-to
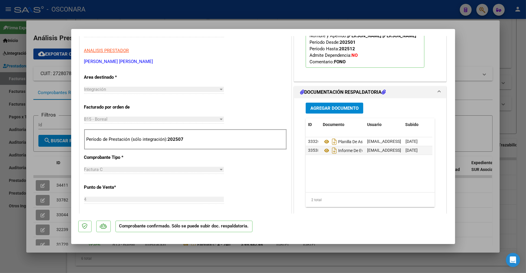
scroll to position [148, 0]
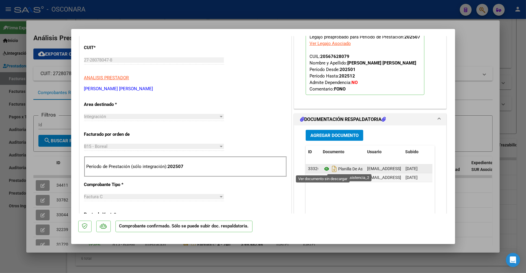
click at [324, 168] on icon at bounding box center [327, 168] width 8 height 7
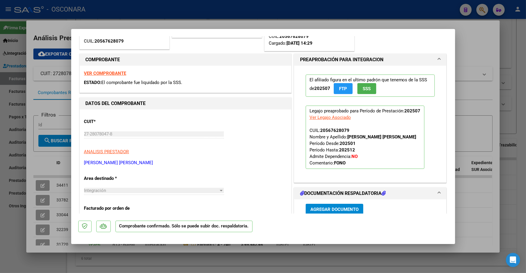
scroll to position [0, 0]
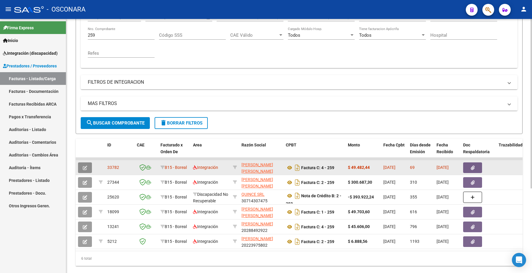
click at [89, 165] on button "button" at bounding box center [85, 167] width 14 height 11
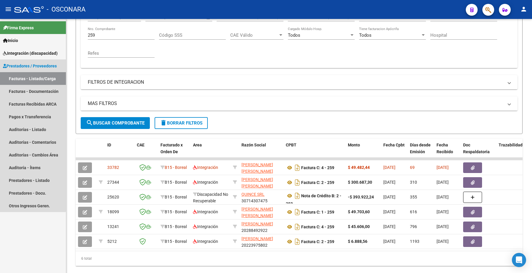
drag, startPoint x: 30, startPoint y: 76, endPoint x: 31, endPoint y: 69, distance: 6.6
click at [30, 75] on link "Facturas - Listado/Carga" at bounding box center [33, 78] width 66 height 13
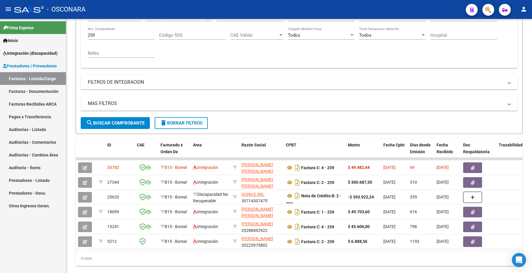
click at [36, 50] on span "Integración (discapacidad)" at bounding box center [30, 53] width 55 height 6
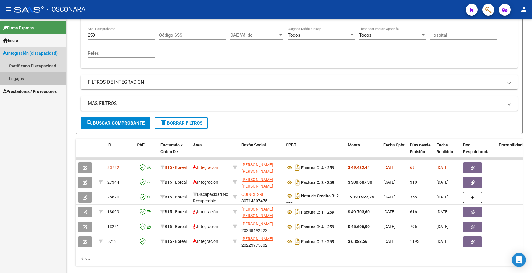
click at [29, 76] on link "Legajos" at bounding box center [33, 78] width 66 height 13
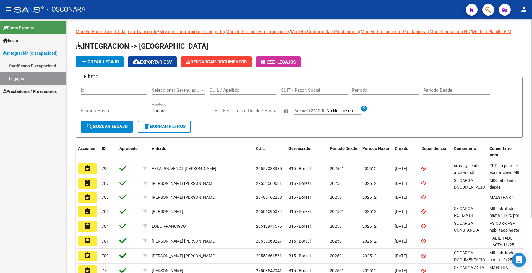
click at [227, 92] on input "CUIL / Apellido" at bounding box center [242, 89] width 67 height 5
paste input "20567628079"
click at [102, 125] on span "search Buscar Legajo" at bounding box center [107, 126] width 42 height 5
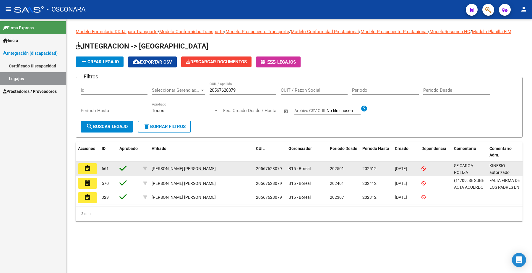
click at [87, 166] on mat-icon "assignment" at bounding box center [87, 167] width 7 height 7
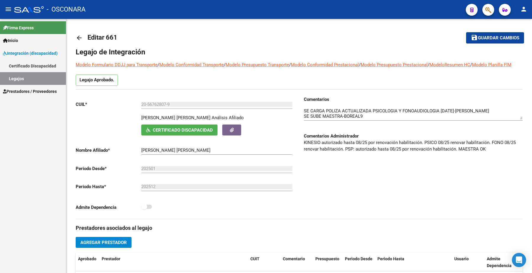
click at [38, 50] on span "Integración (discapacidad)" at bounding box center [30, 53] width 55 height 6
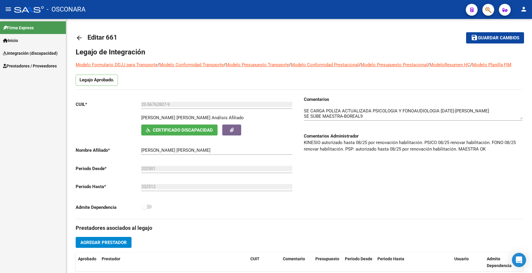
click at [23, 65] on span "Prestadores / Proveedores" at bounding box center [30, 66] width 54 height 6
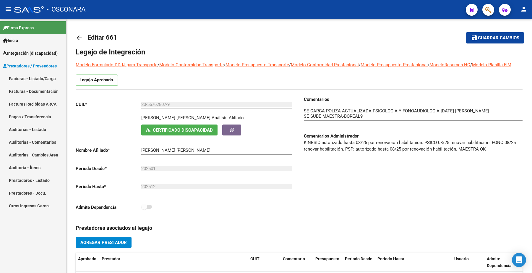
click at [39, 77] on link "Facturas - Listado/Carga" at bounding box center [33, 78] width 66 height 13
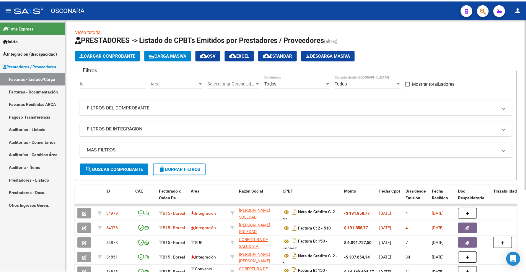
scroll to position [37, 0]
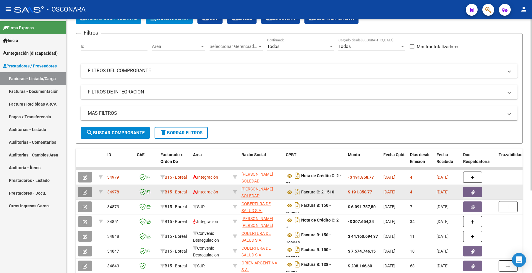
click at [86, 190] on icon "button" at bounding box center [85, 192] width 4 height 4
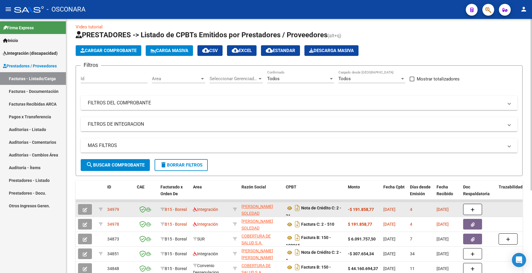
scroll to position [0, 0]
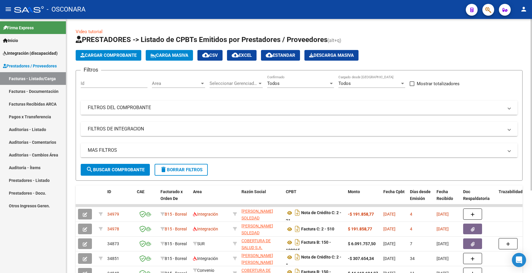
click at [121, 106] on mat-panel-title "FILTROS DEL COMPROBANTE" at bounding box center [295, 107] width 415 height 6
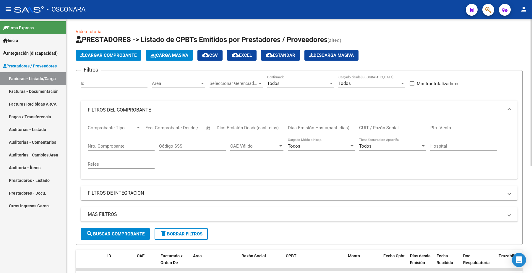
click at [102, 145] on input "Nro. Comprobante" at bounding box center [121, 145] width 67 height 5
paste input "298"
click at [109, 228] on button "search Buscar Comprobante" at bounding box center [115, 234] width 69 height 12
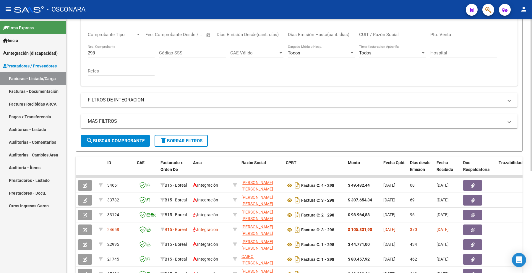
scroll to position [111, 0]
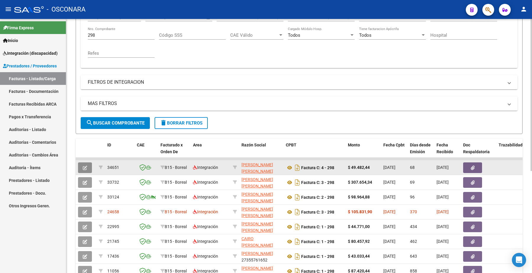
click at [84, 165] on icon "button" at bounding box center [85, 167] width 4 height 4
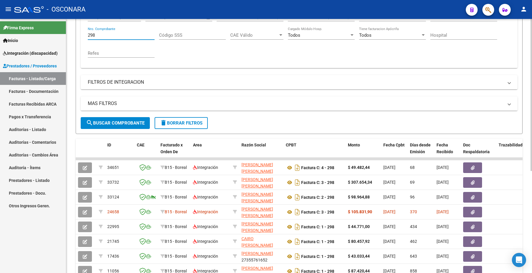
drag, startPoint x: 100, startPoint y: 35, endPoint x: 81, endPoint y: 36, distance: 19.2
click at [81, 36] on div "Comprobante Tipo Comprobante Tipo Fecha inicio – Fecha fin Fec. Comprobante Des…" at bounding box center [299, 38] width 436 height 59
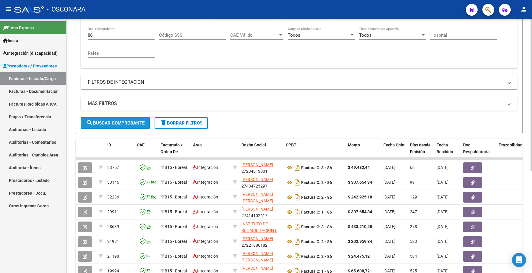
click at [123, 123] on span "search Buscar Comprobante" at bounding box center [115, 122] width 58 height 5
click at [113, 126] on button "search Buscar Comprobante" at bounding box center [115, 123] width 69 height 12
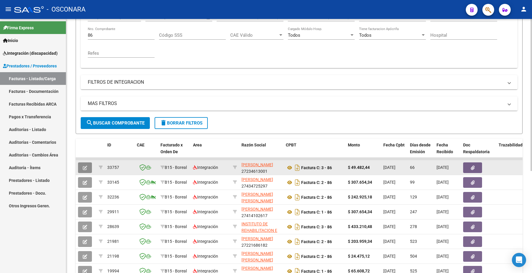
click at [86, 166] on icon "button" at bounding box center [85, 167] width 4 height 4
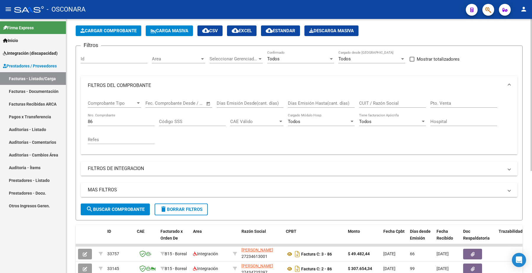
scroll to position [24, 0]
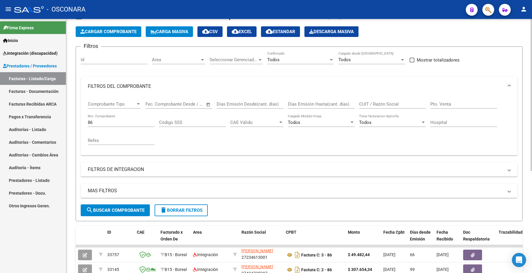
click at [104, 117] on div "86 Nro. Comprobante" at bounding box center [121, 120] width 67 height 13
click at [103, 121] on input "86" at bounding box center [121, 122] width 67 height 5
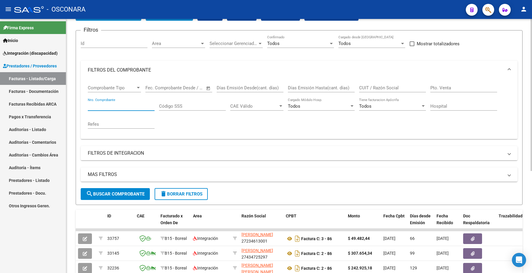
scroll to position [74, 0]
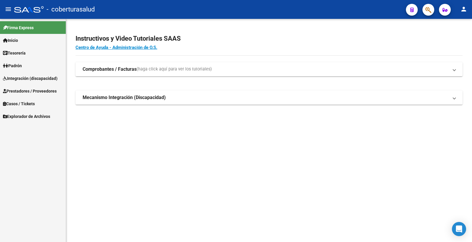
click at [44, 91] on span "Prestadores / Proveedores" at bounding box center [30, 91] width 54 height 6
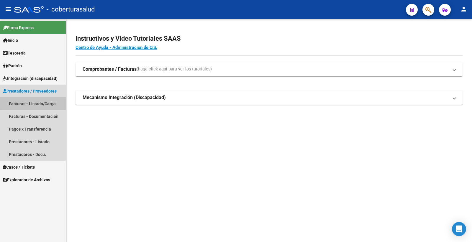
click at [39, 103] on link "Facturas - Listado/Carga" at bounding box center [33, 103] width 66 height 13
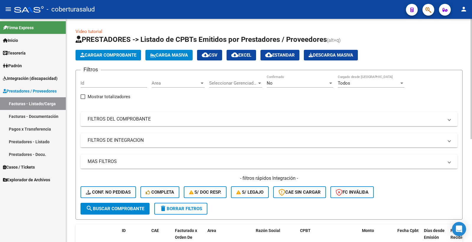
click at [272, 88] on div "No Confirmado" at bounding box center [300, 81] width 67 height 13
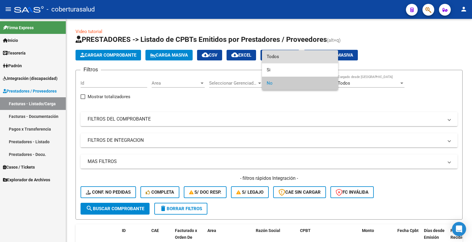
click at [277, 53] on span "Todos" at bounding box center [300, 56] width 67 height 13
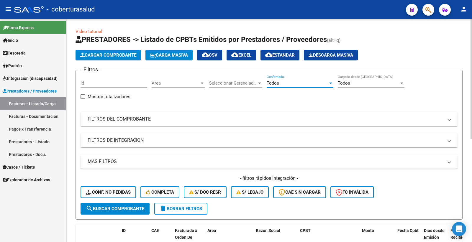
click at [125, 116] on mat-expansion-panel-header "FILTROS DEL COMPROBANTE" at bounding box center [269, 119] width 377 height 14
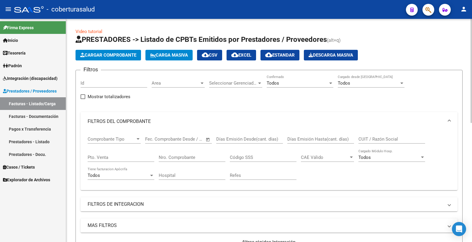
click at [381, 138] on input "CUIT / Razón Social" at bounding box center [392, 139] width 67 height 5
paste input "27180844231"
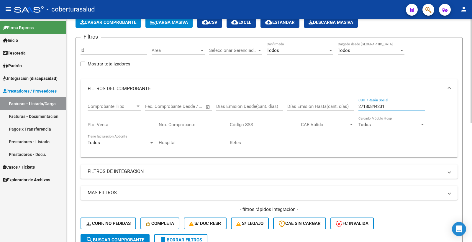
scroll to position [66, 0]
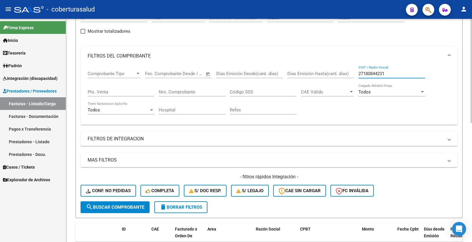
click at [124, 205] on span "search Buscar Comprobante" at bounding box center [115, 207] width 58 height 5
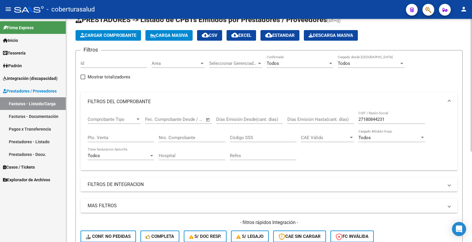
scroll to position [0, 0]
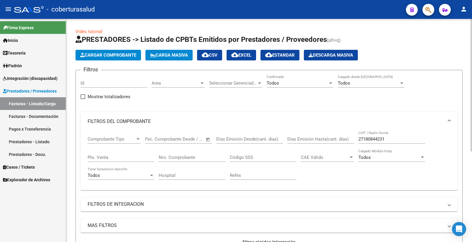
click at [392, 139] on input "27180844231" at bounding box center [392, 139] width 67 height 5
type input "2"
click at [378, 137] on input "CUIT / Razón Social" at bounding box center [392, 139] width 67 height 5
paste input "27306349169"
type input "27306349169"
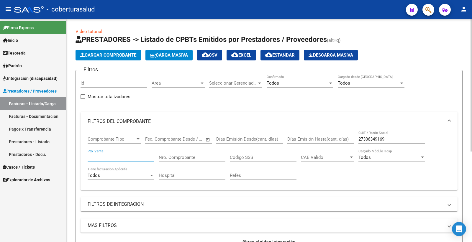
click at [103, 156] on input "Pto. Venta" at bounding box center [121, 157] width 67 height 5
type input "443"
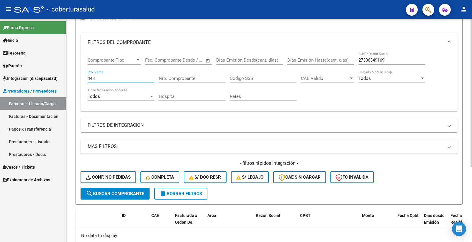
scroll to position [81, 0]
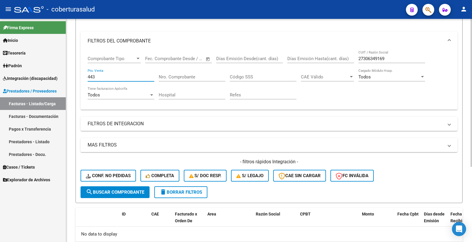
drag, startPoint x: 109, startPoint y: 80, endPoint x: 73, endPoint y: 82, distance: 35.5
click at [73, 82] on div "Video tutorial PRESTADORES -> Listado de CPBTs Emitidos por Prestadores / Prove…" at bounding box center [269, 107] width 406 height 338
click at [127, 193] on span "search Buscar Comprobante" at bounding box center [115, 192] width 58 height 5
click at [390, 55] on div "27306349169 CUIT / Razón Social" at bounding box center [392, 56] width 67 height 13
drag, startPoint x: 391, startPoint y: 58, endPoint x: 329, endPoint y: 60, distance: 61.7
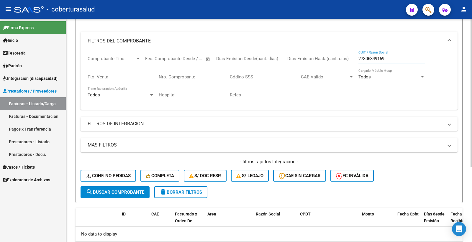
click at [330, 60] on div "Comprobante Tipo Comprobante Tipo Fecha inicio – Fecha fin Fec. Comprobante Des…" at bounding box center [269, 77] width 363 height 55
